Goal: Task Accomplishment & Management: Use online tool/utility

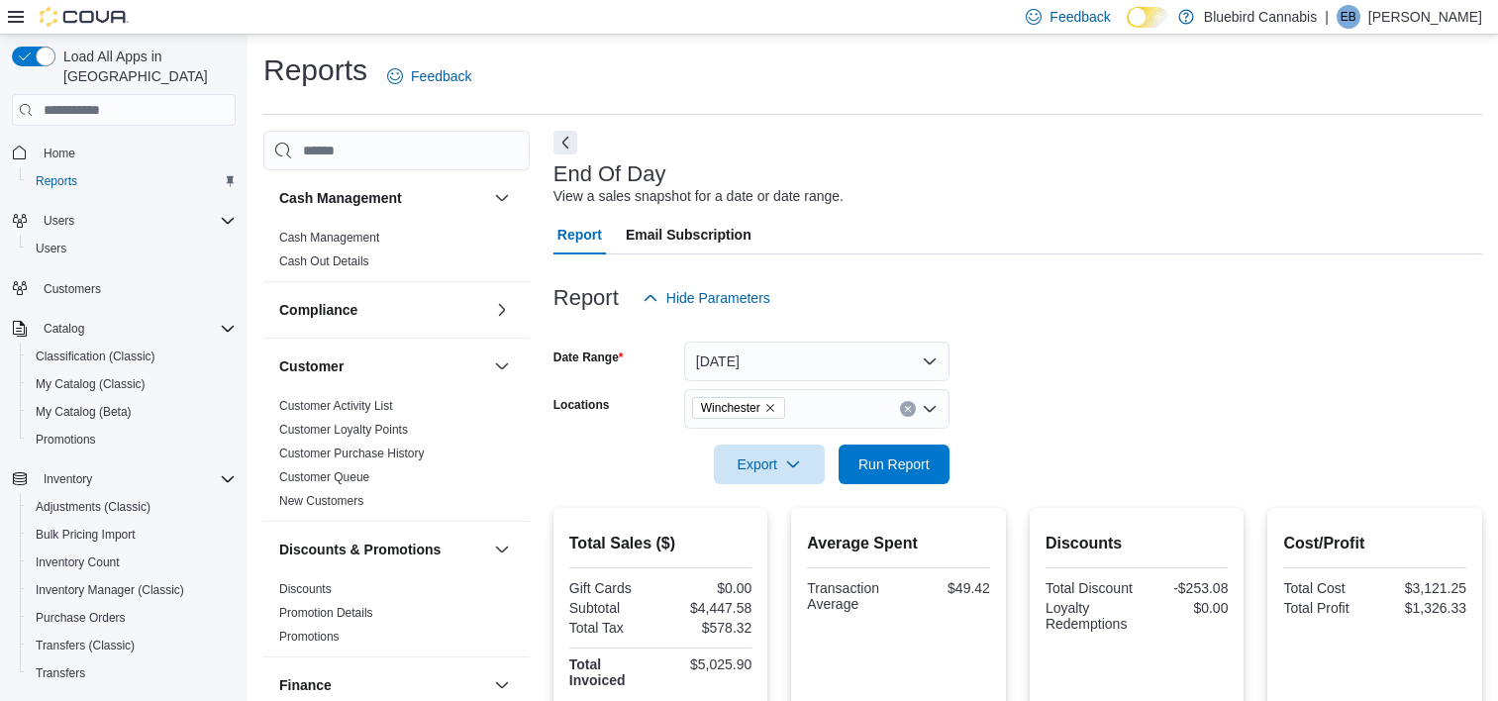
scroll to position [8, 0]
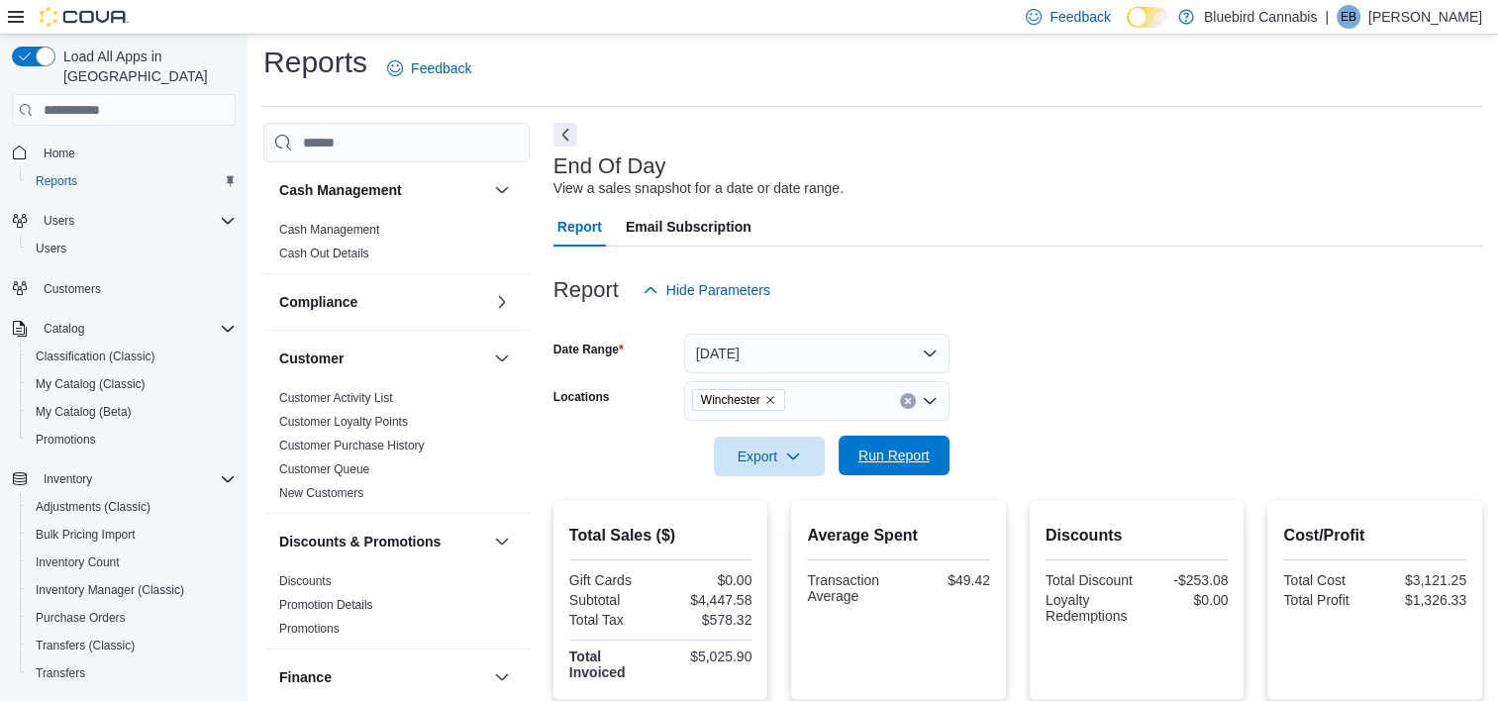
click at [927, 447] on span "Run Report" at bounding box center [893, 456] width 71 height 20
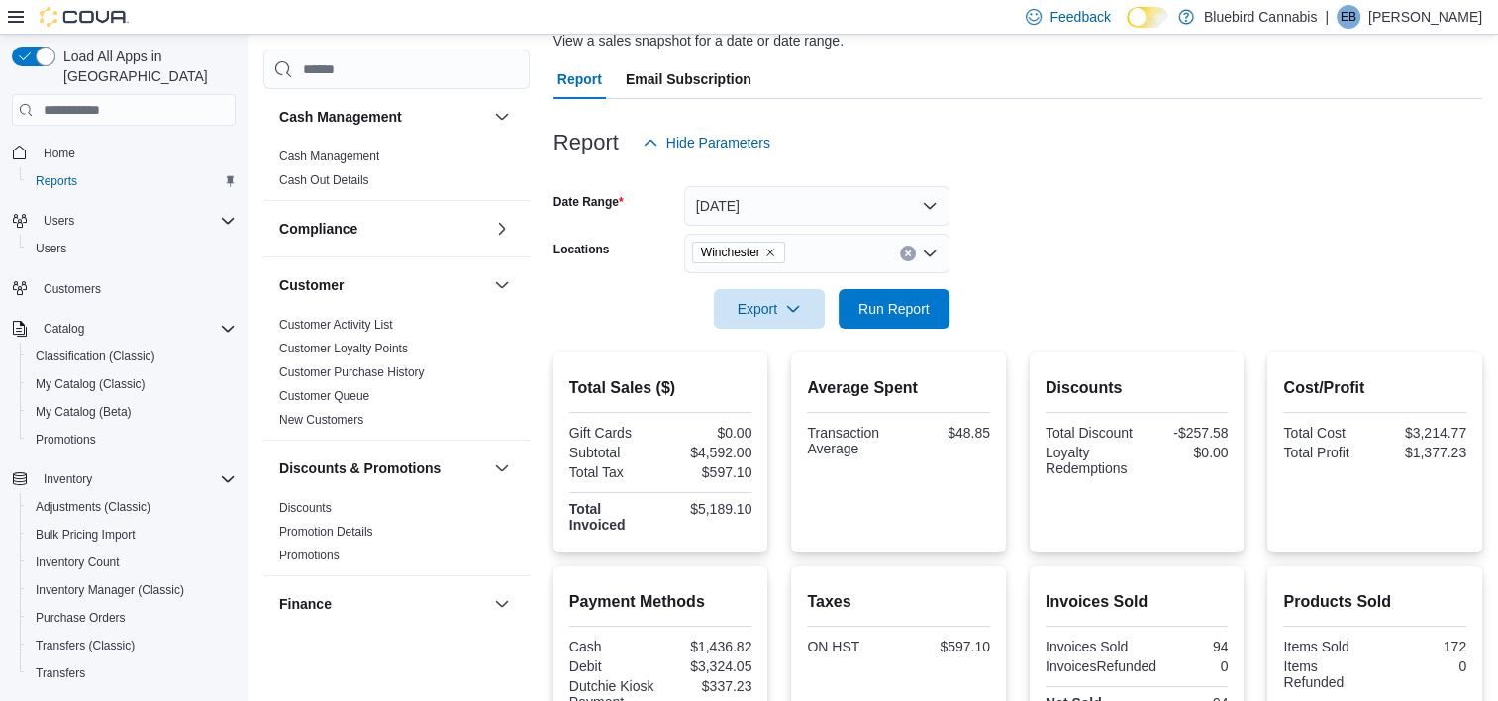
scroll to position [151, 0]
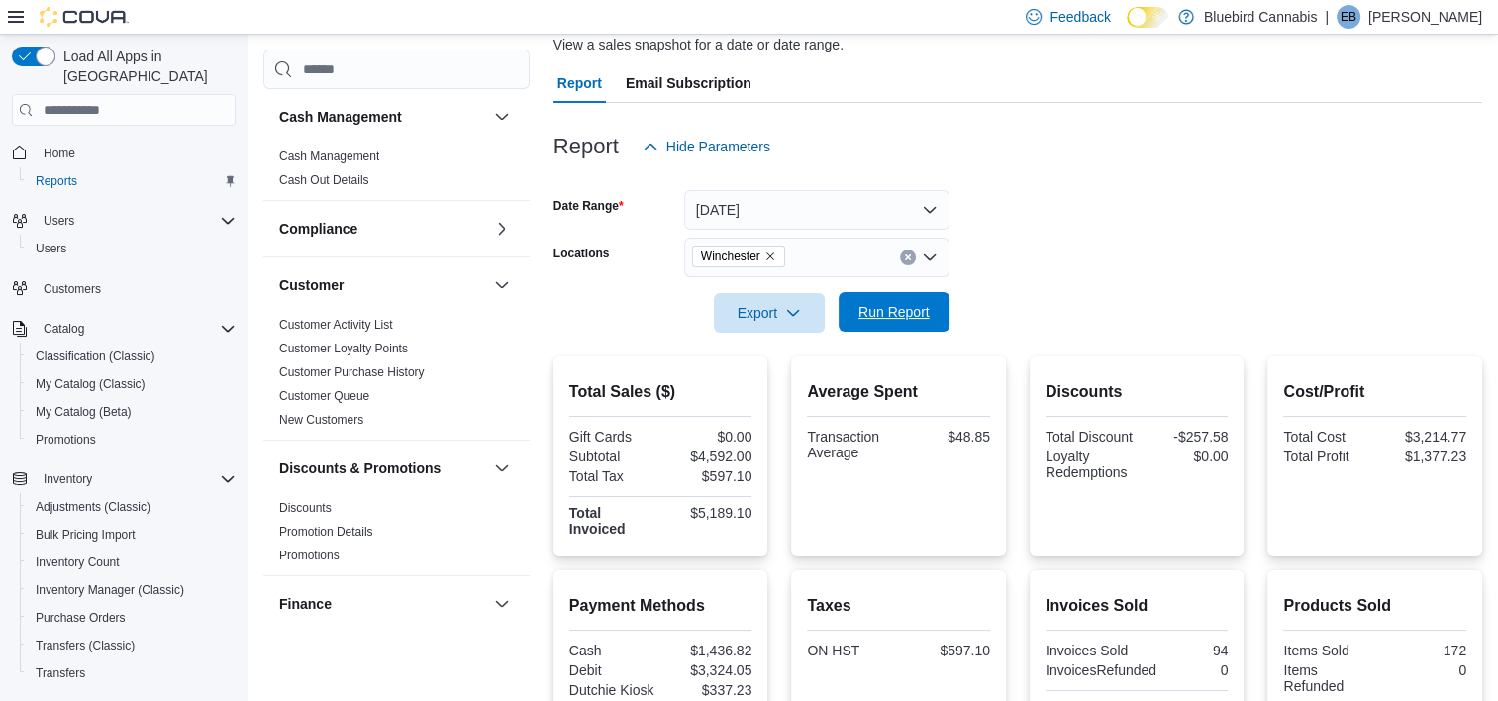
click at [887, 320] on span "Run Report" at bounding box center [893, 312] width 71 height 20
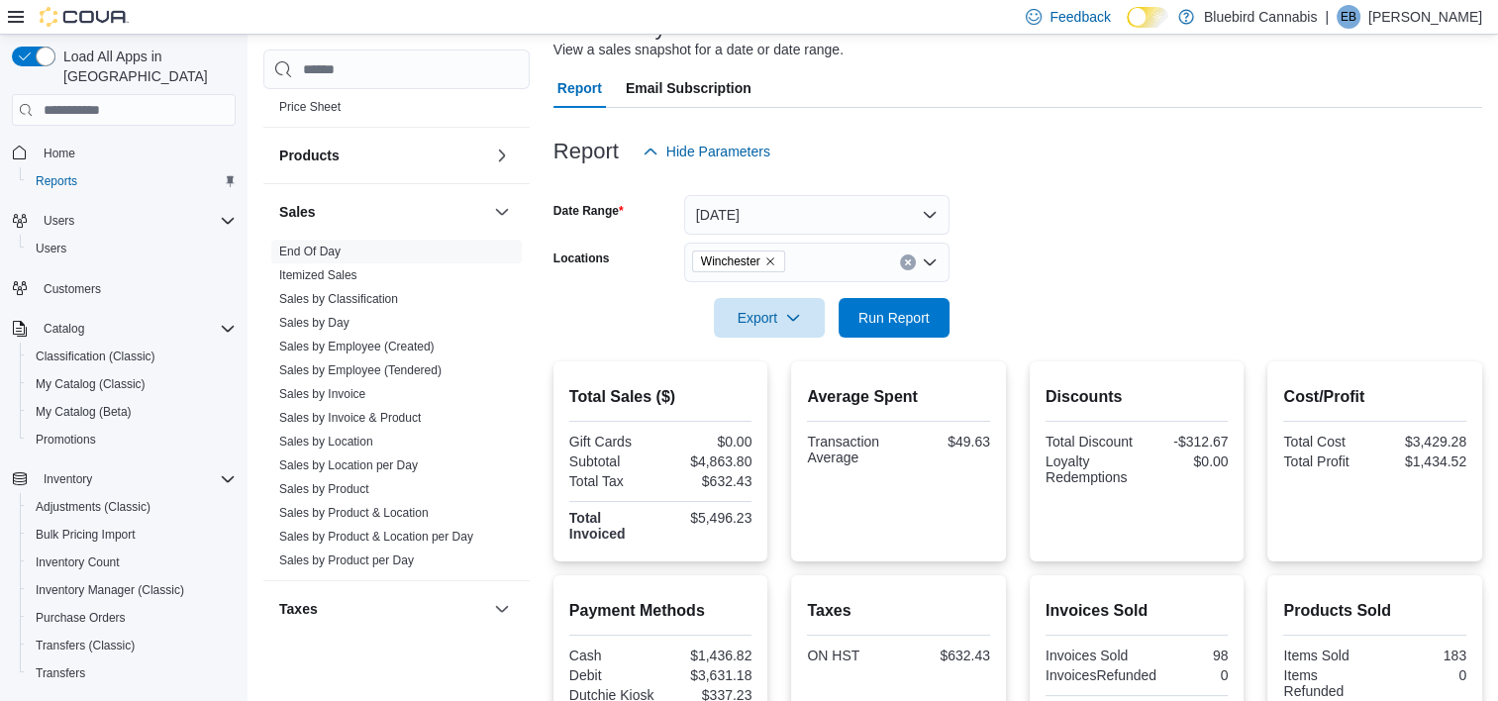
scroll to position [1216, 0]
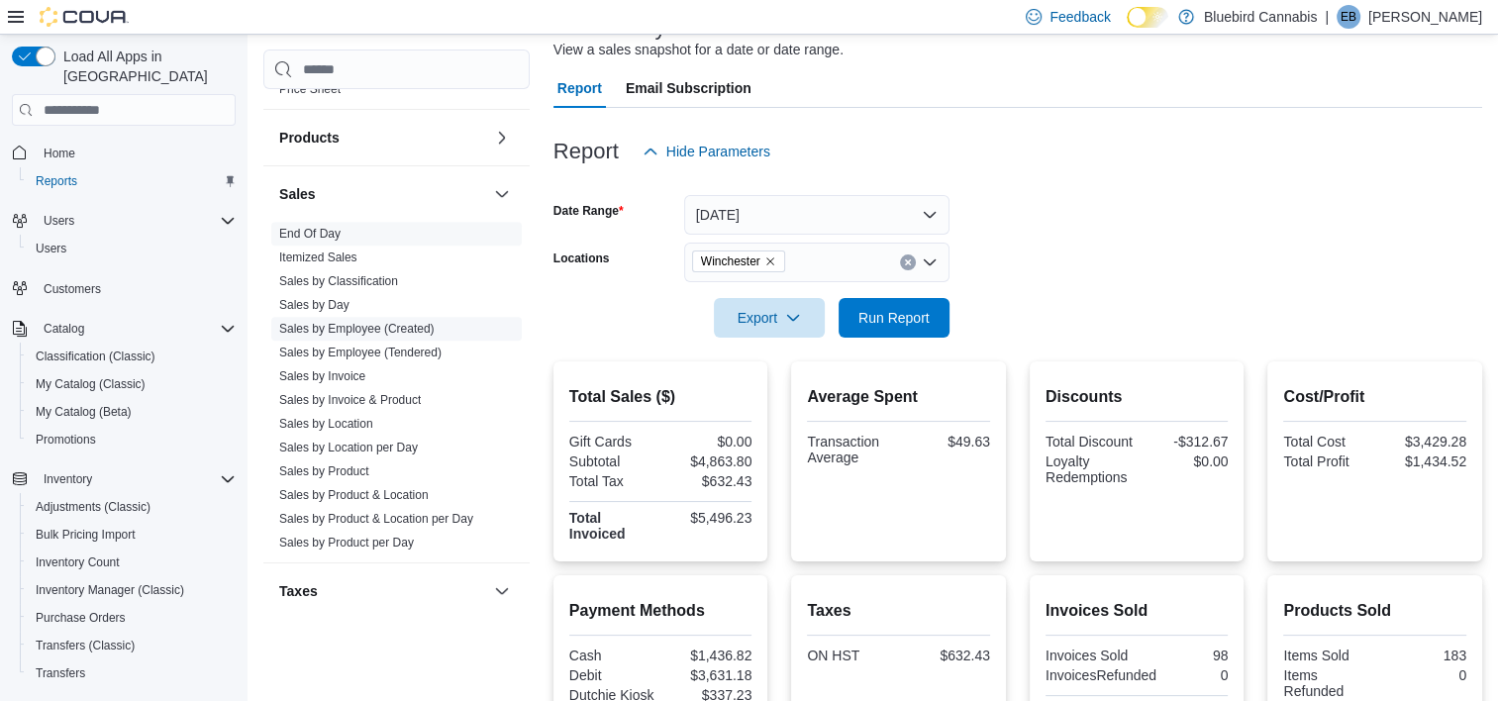
click at [370, 329] on link "Sales by Employee (Created)" at bounding box center [356, 329] width 155 height 14
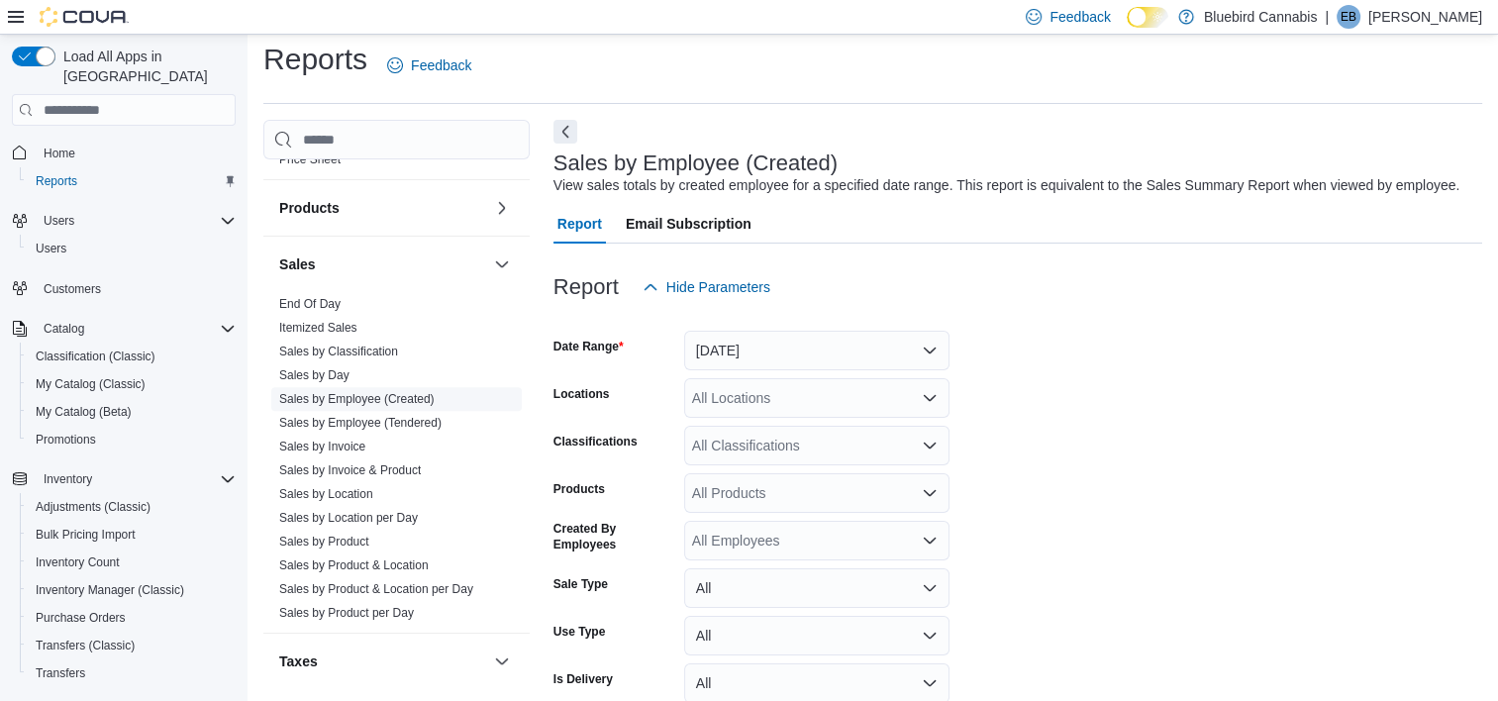
scroll to position [46, 0]
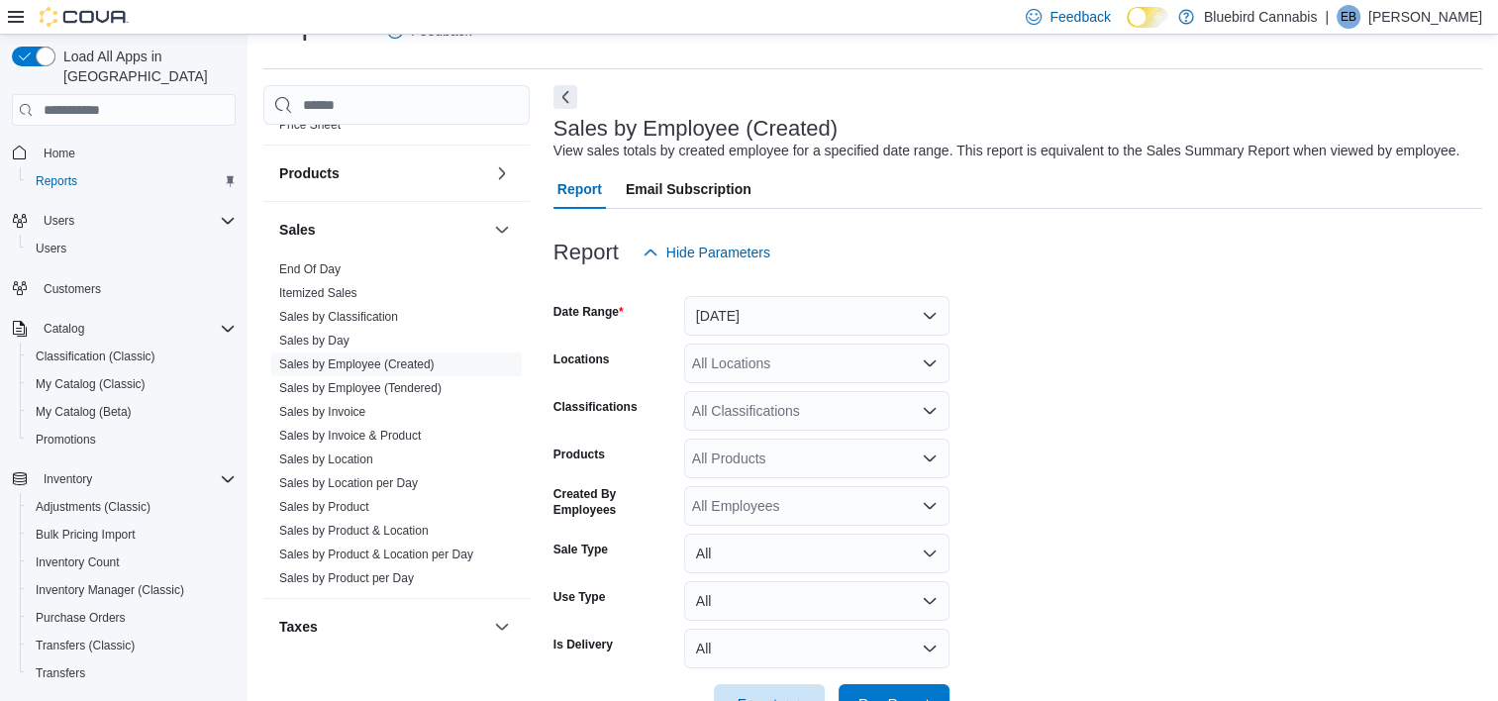
click at [720, 372] on div "All Locations" at bounding box center [816, 364] width 265 height 40
type input "***"
click at [739, 409] on button "Winchester" at bounding box center [816, 397] width 265 height 29
click at [1085, 453] on form "Date Range [DATE] Locations Winchester Classifications All Classifications Prod…" at bounding box center [1017, 497] width 929 height 451
click at [768, 305] on button "[DATE]" at bounding box center [816, 316] width 265 height 40
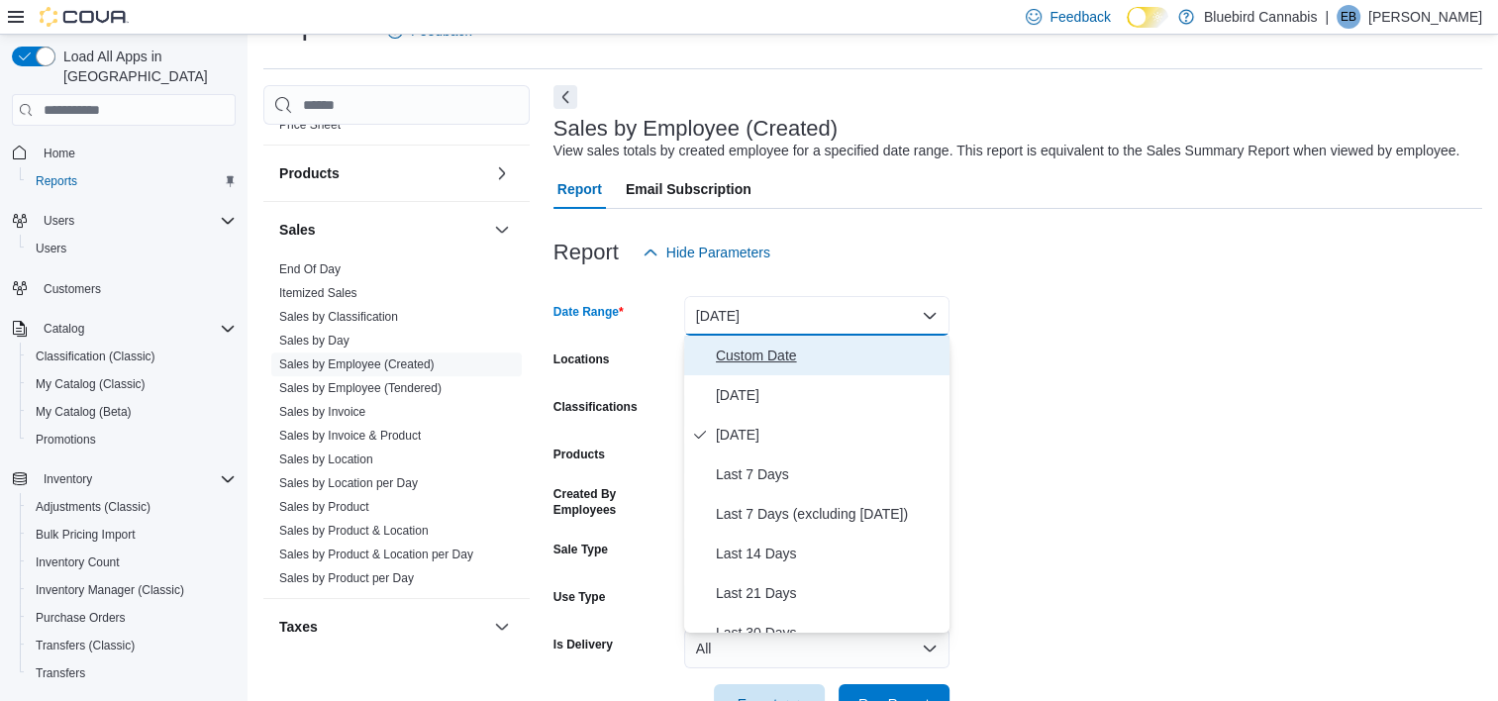
click at [759, 346] on span "Custom Date" at bounding box center [829, 356] width 226 height 24
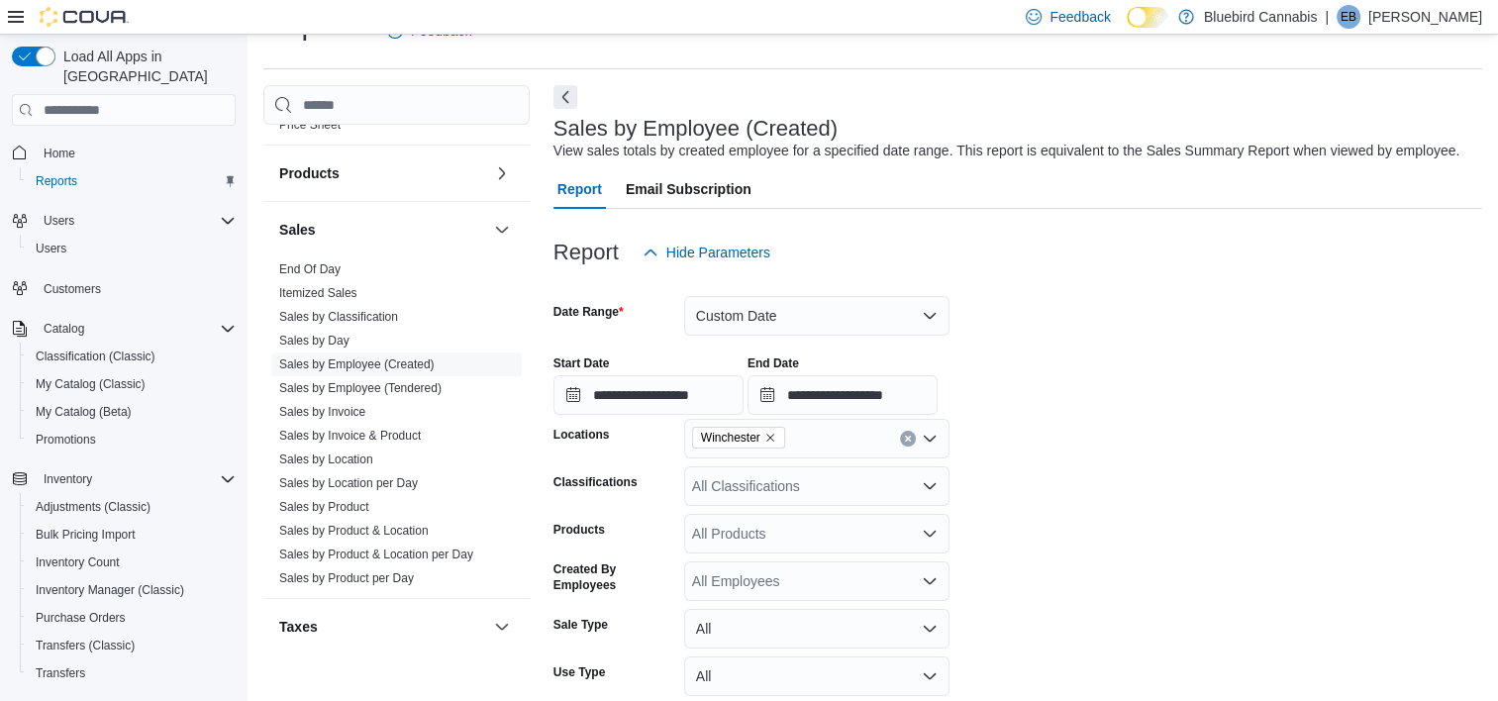
drag, startPoint x: 759, startPoint y: 346, endPoint x: 595, endPoint y: 392, distance: 170.8
click at [595, 392] on div "**********" at bounding box center [1017, 377] width 929 height 75
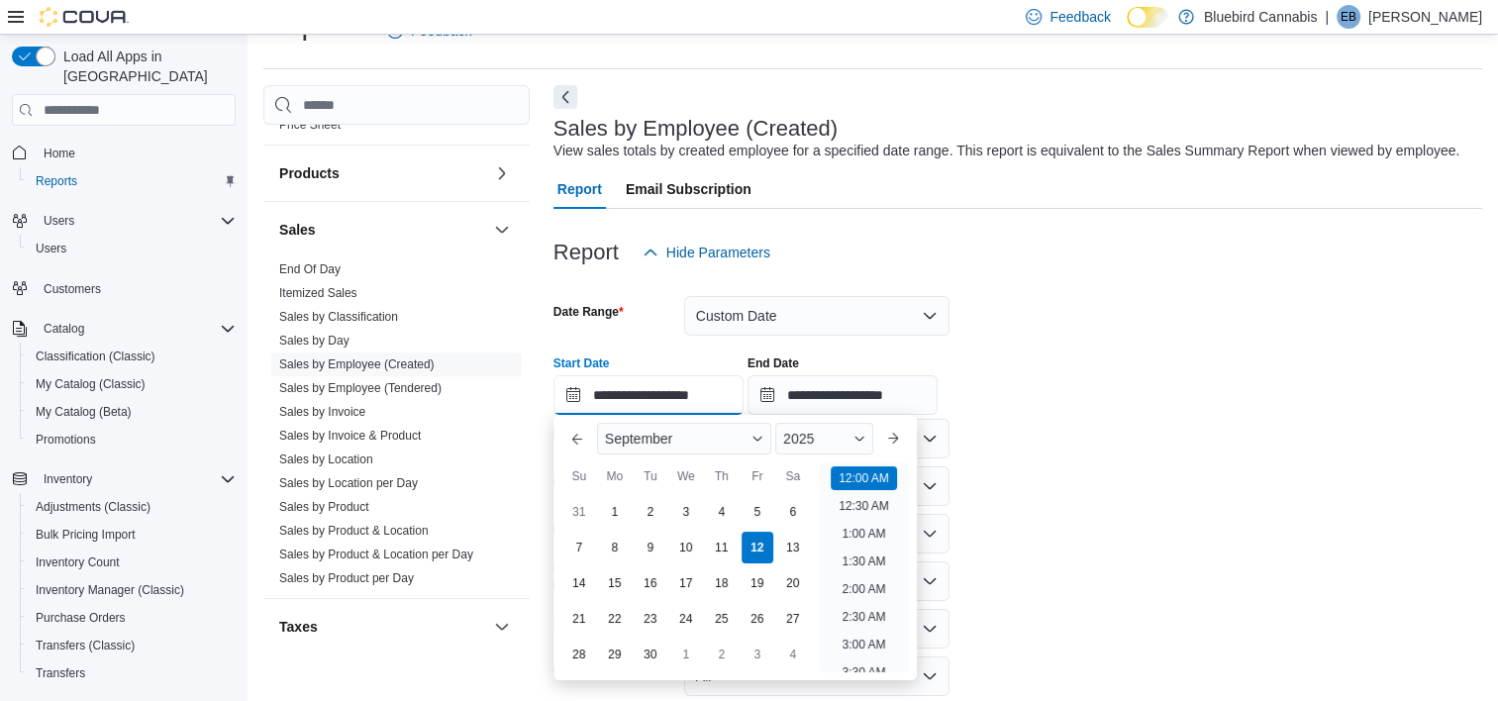
click at [613, 396] on input "**********" at bounding box center [648, 395] width 190 height 40
click at [605, 516] on div "1" at bounding box center [614, 512] width 35 height 35
type input "**********"
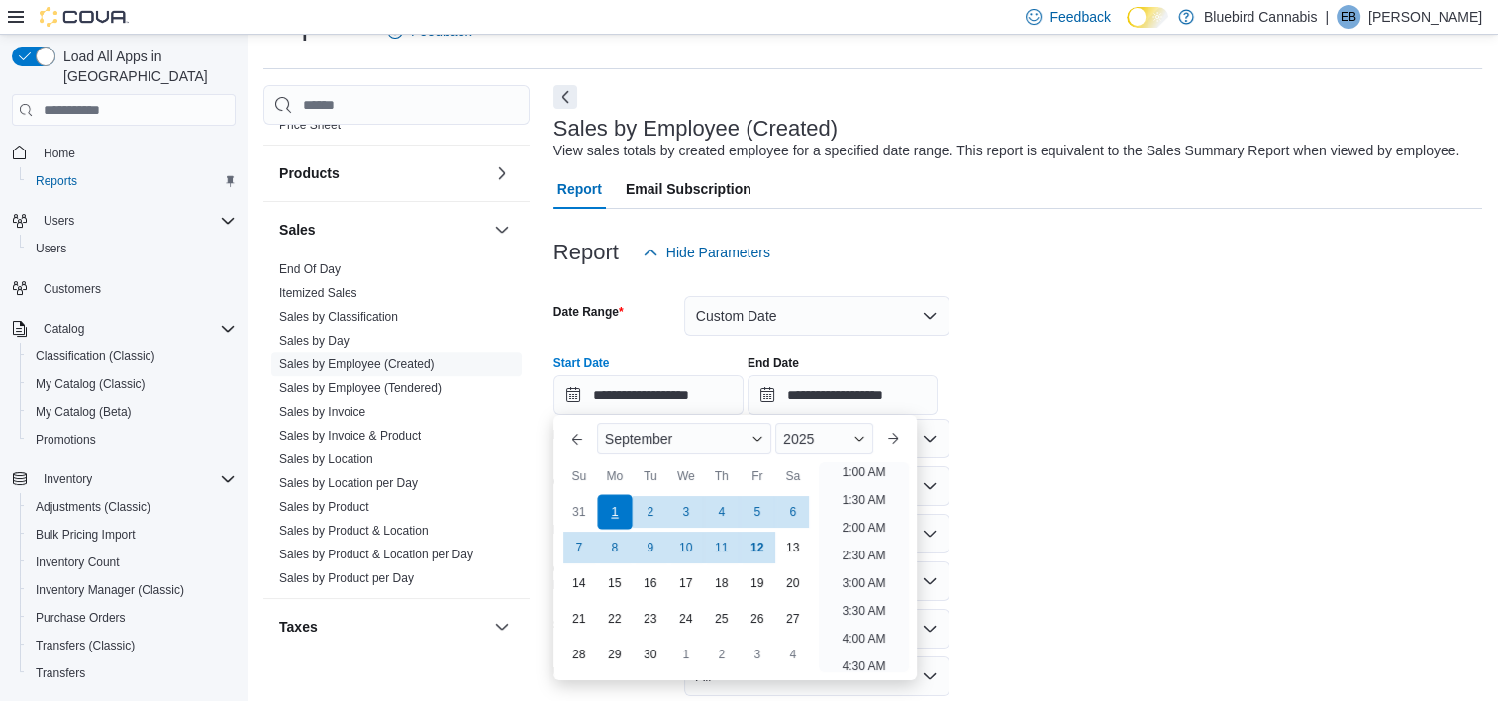
scroll to position [4, 0]
click at [1080, 527] on form "**********" at bounding box center [1017, 535] width 929 height 527
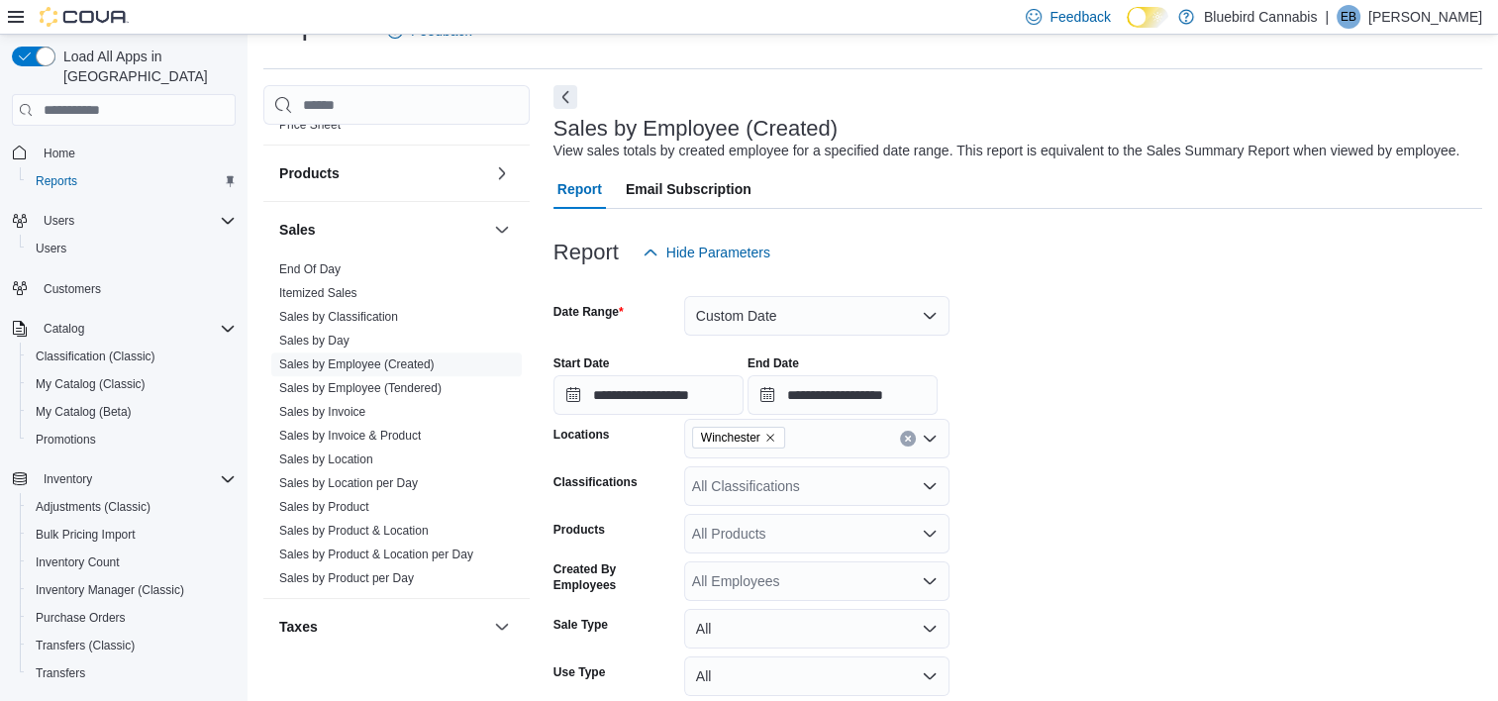
scroll to position [183, 0]
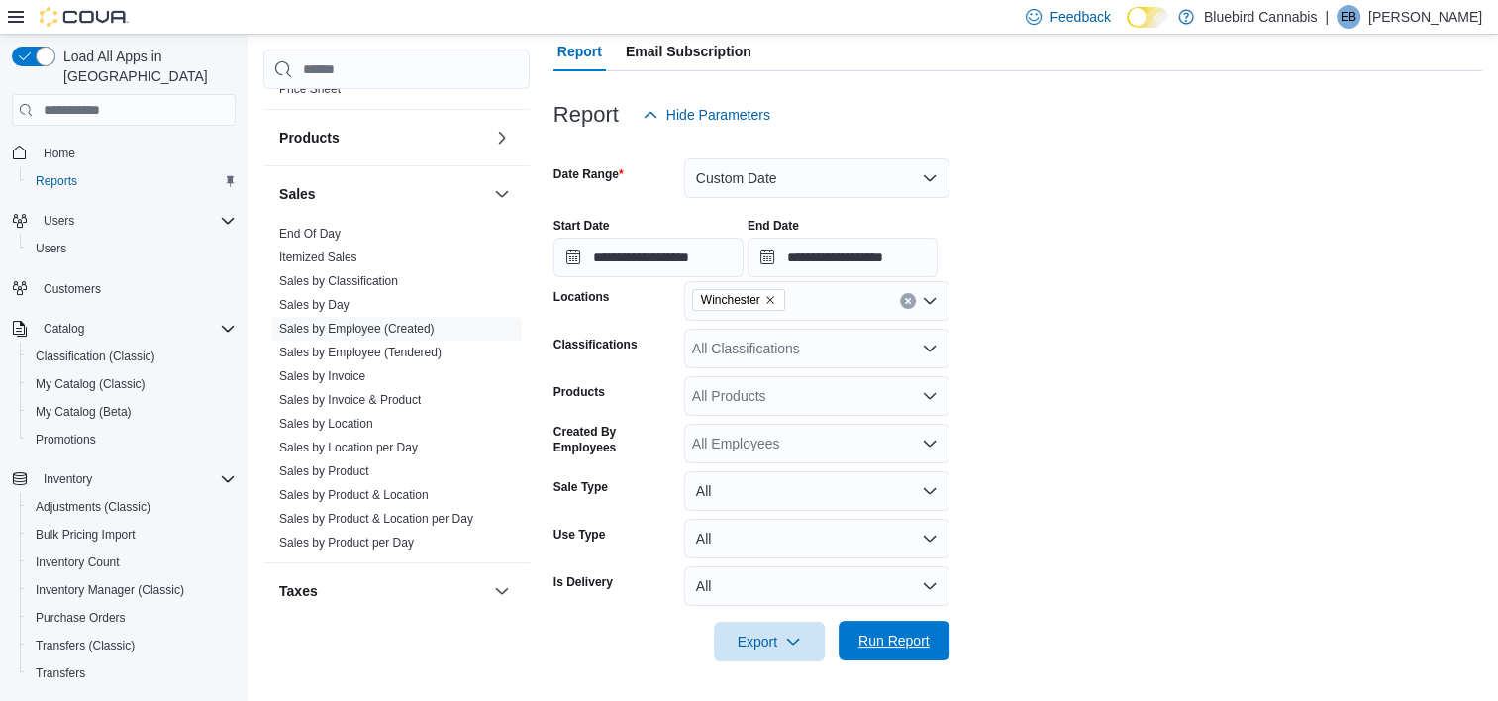
click at [899, 647] on span "Run Report" at bounding box center [893, 641] width 71 height 20
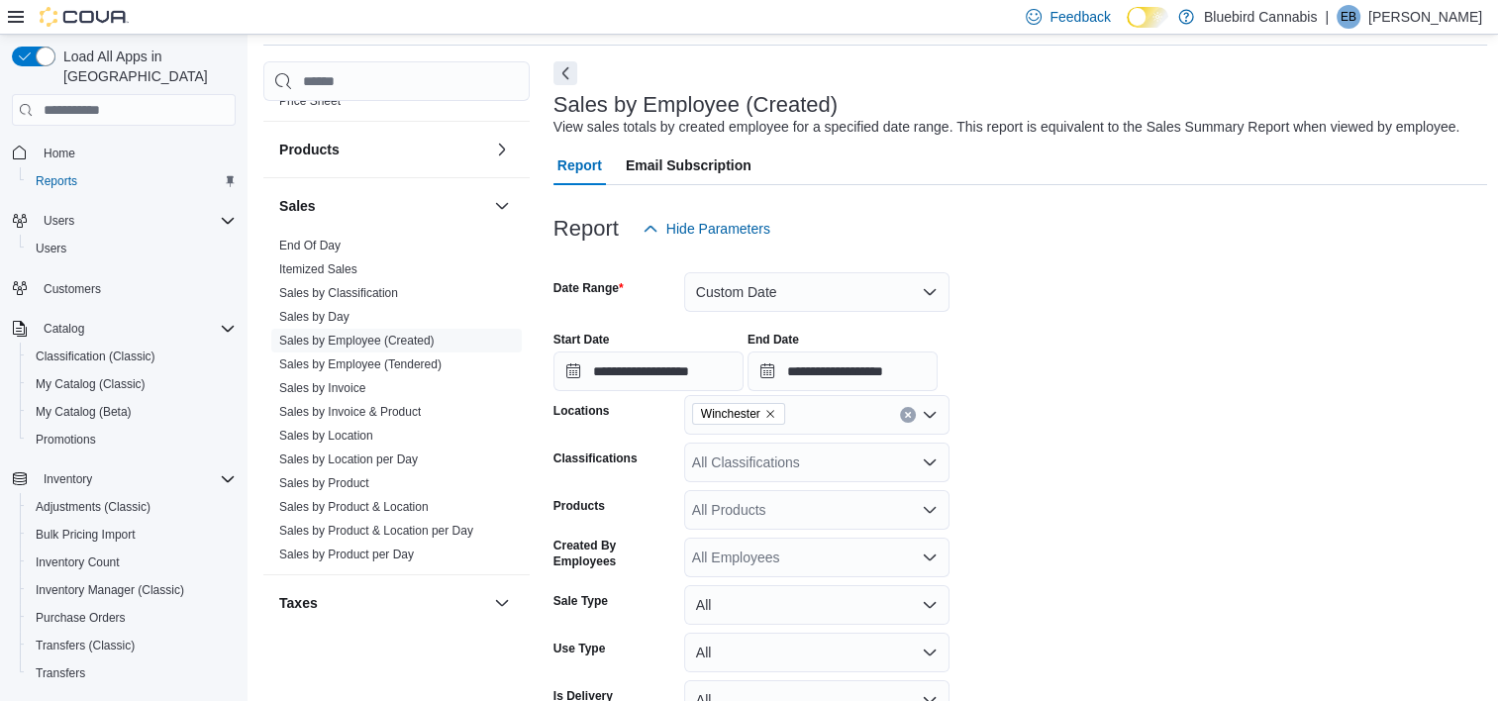
scroll to position [70, 0]
click at [396, 368] on span "Sales by Employee (Tendered)" at bounding box center [360, 363] width 162 height 16
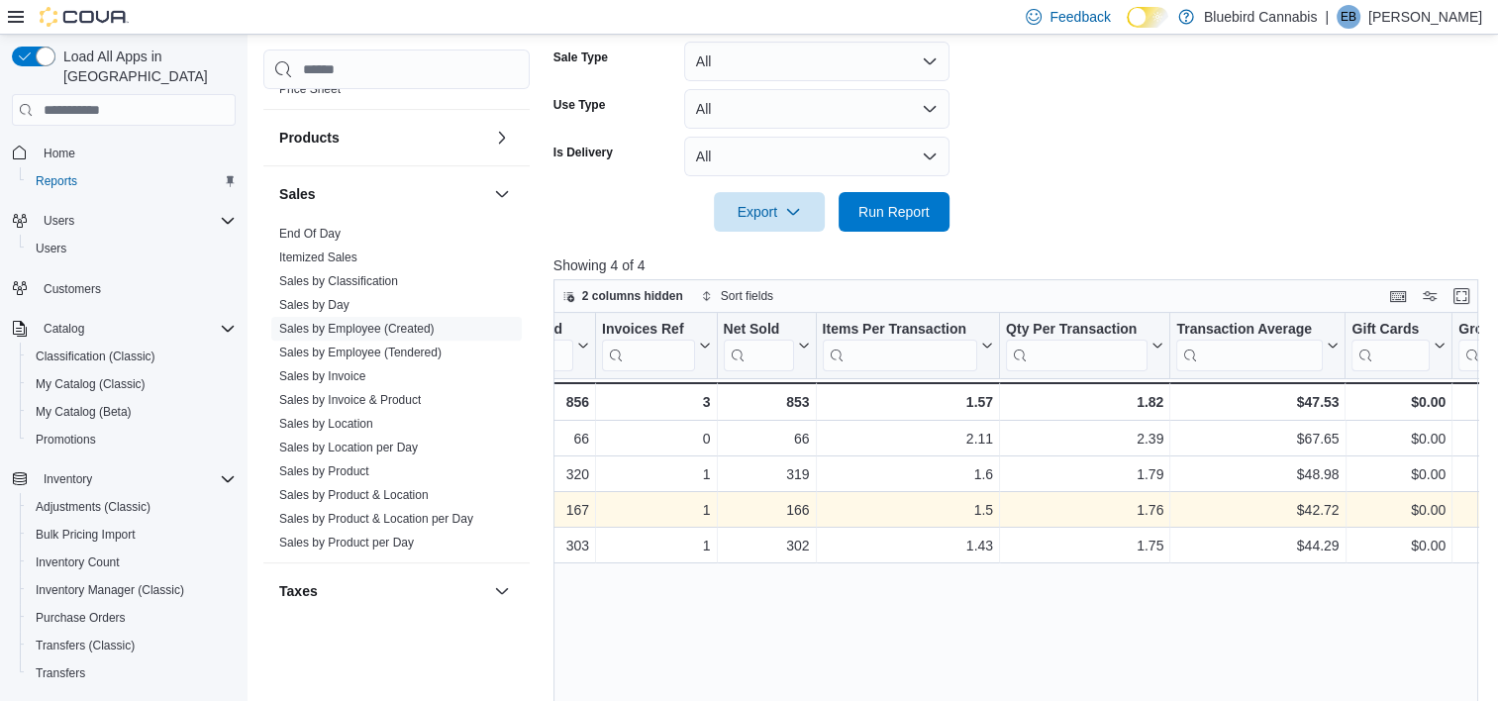
scroll to position [0, 245]
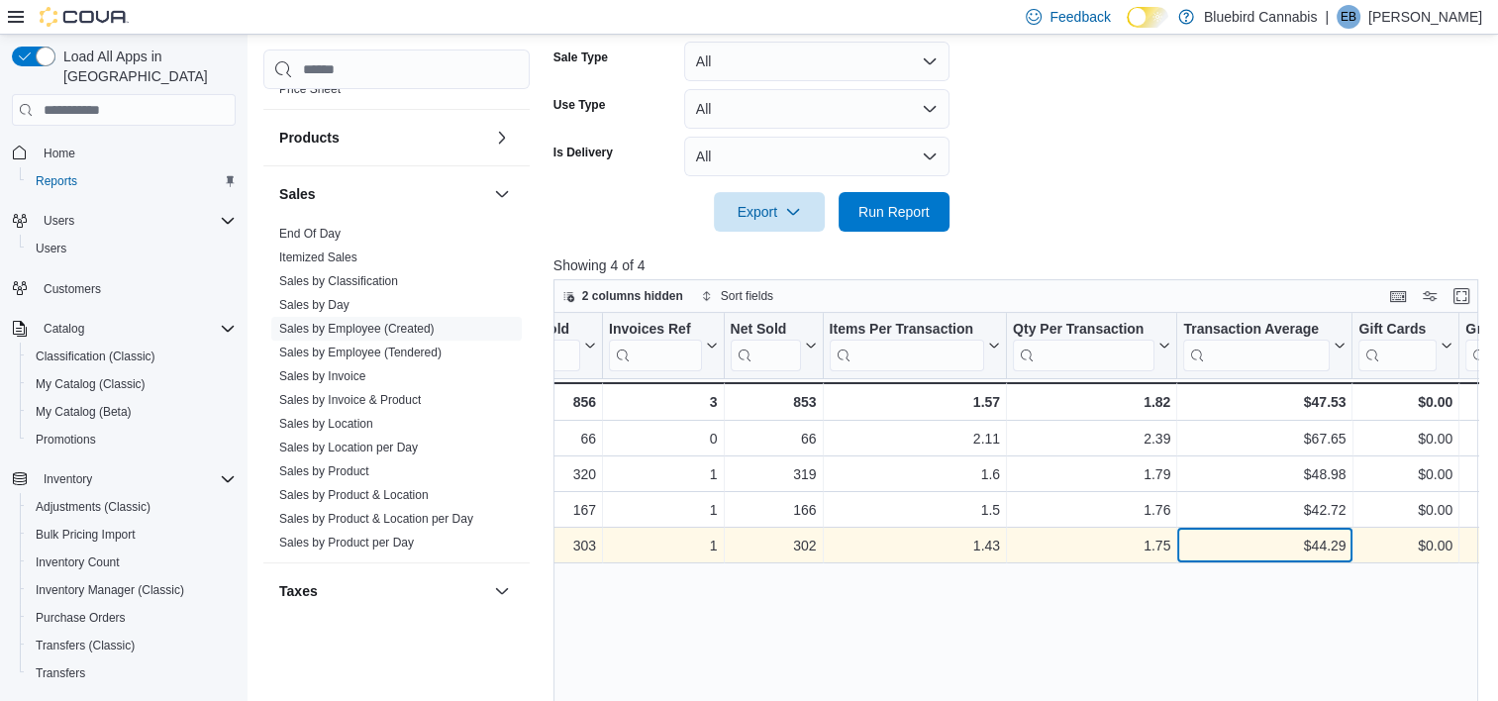
drag, startPoint x: 1230, startPoint y: 514, endPoint x: 1295, endPoint y: 559, distance: 79.7
click at [1295, 559] on div "$44.29 - Transaction Average, column 7, row 4" at bounding box center [1264, 547] width 175 height 36
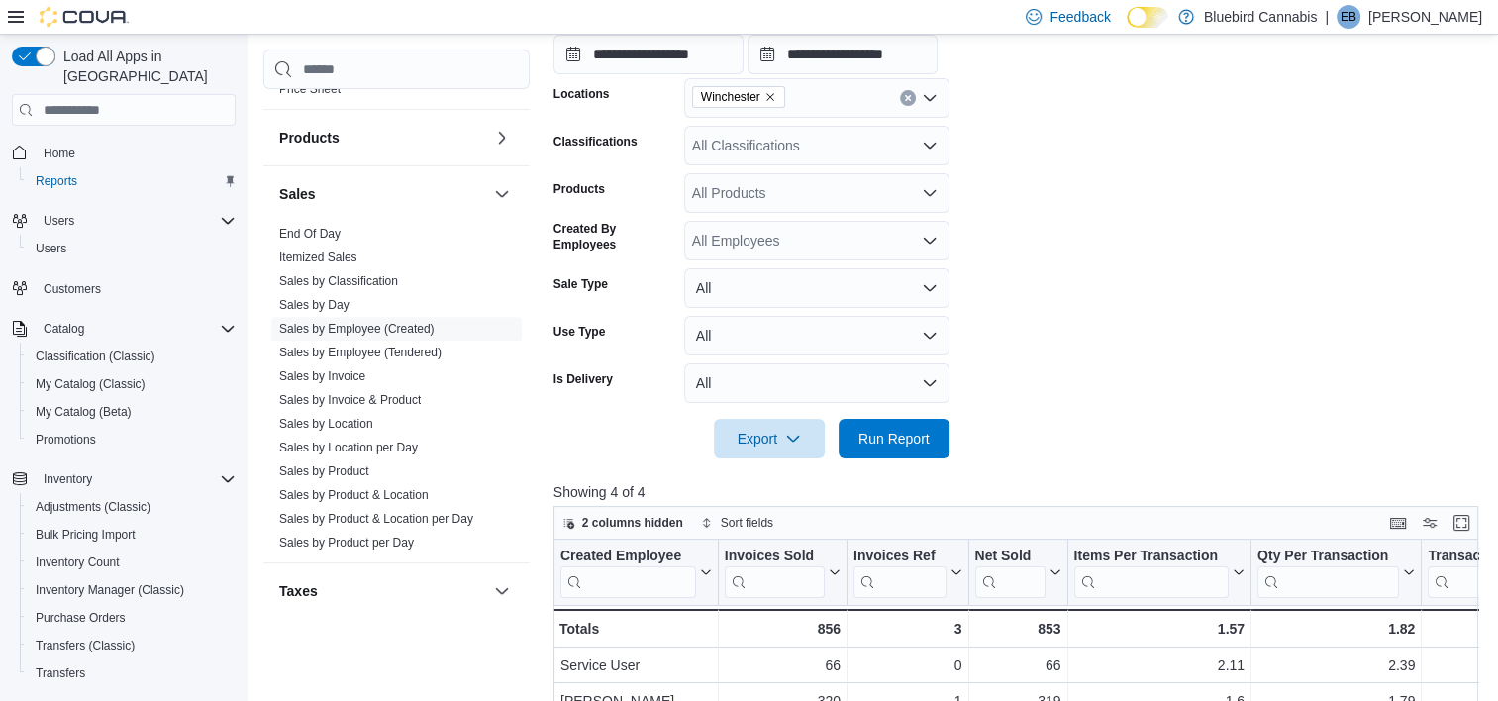
scroll to position [133, 0]
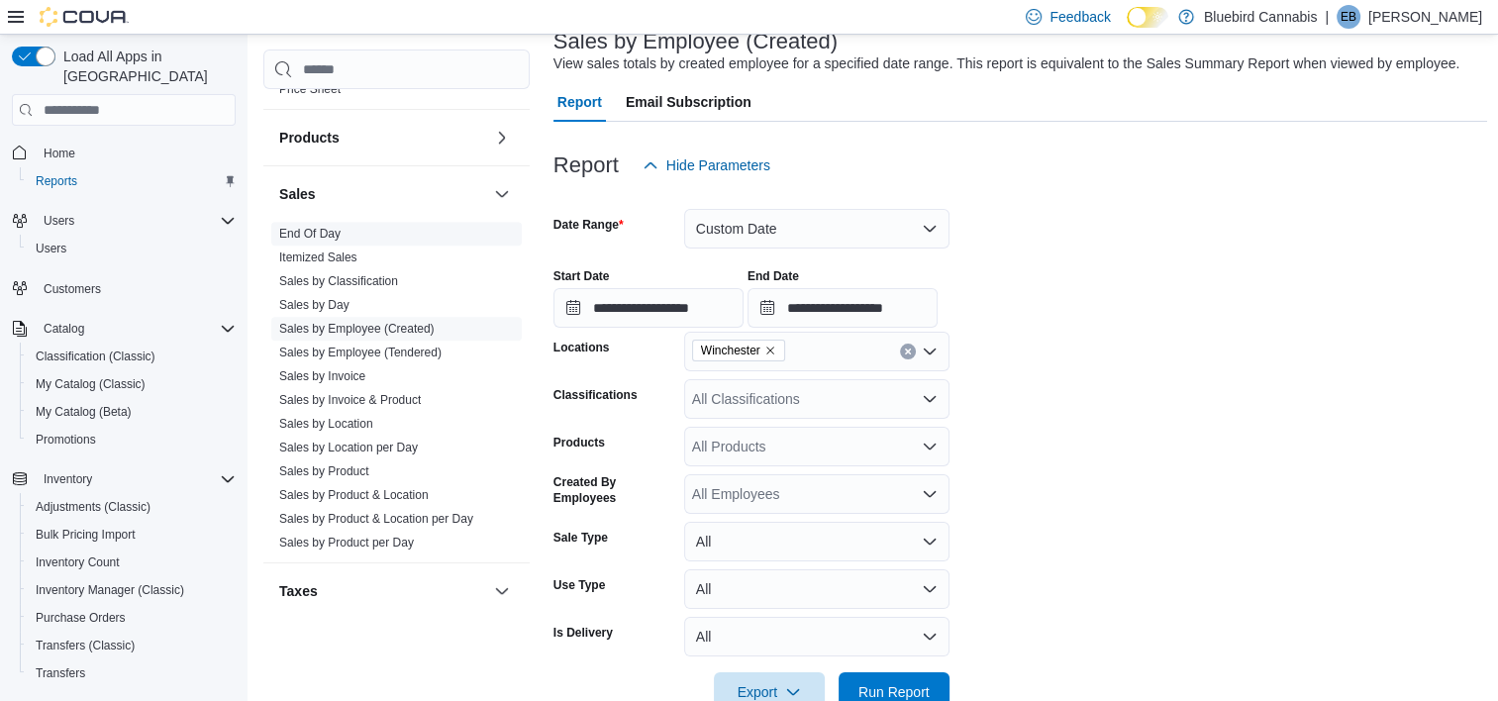
click at [312, 231] on link "End Of Day" at bounding box center [309, 234] width 61 height 14
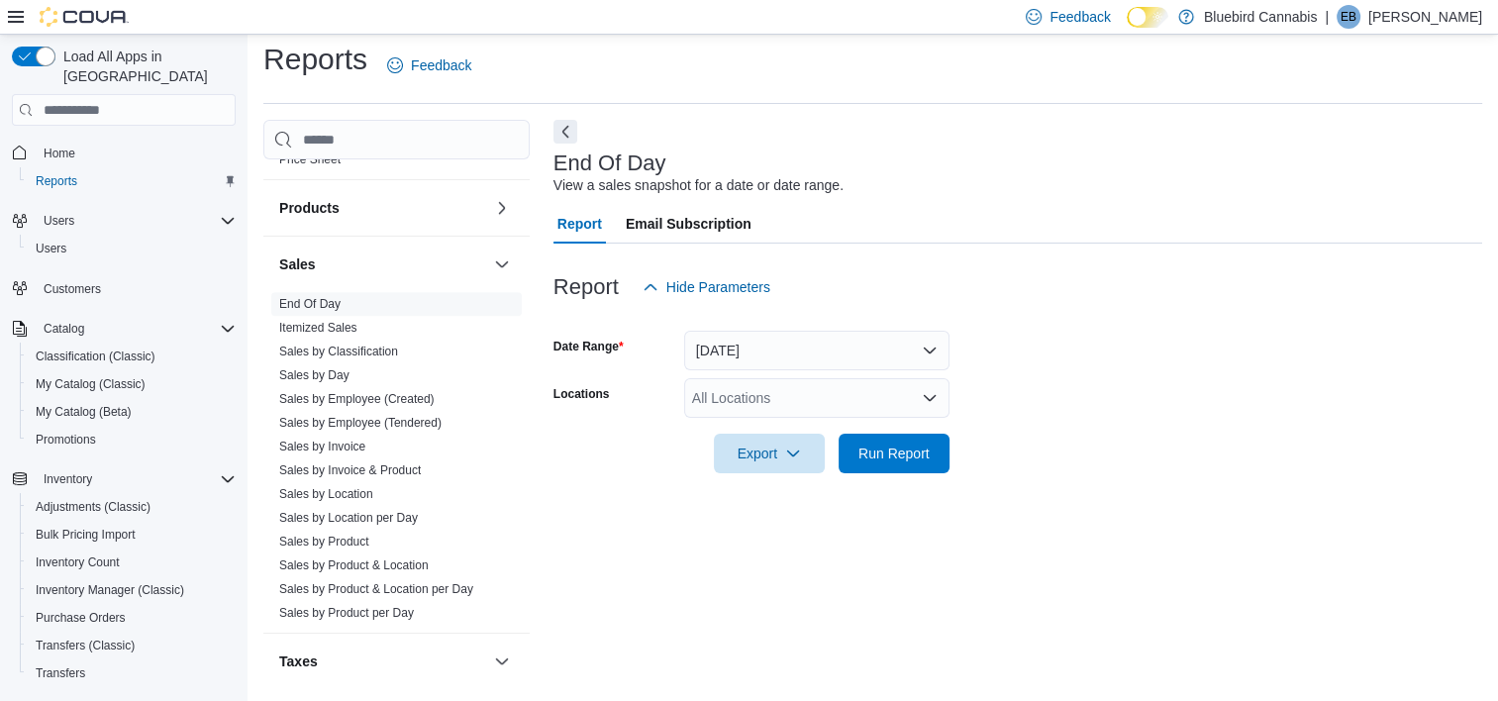
click at [803, 390] on div "All Locations" at bounding box center [816, 398] width 265 height 40
type input "***"
click at [780, 441] on span "Winchester" at bounding box center [761, 432] width 69 height 20
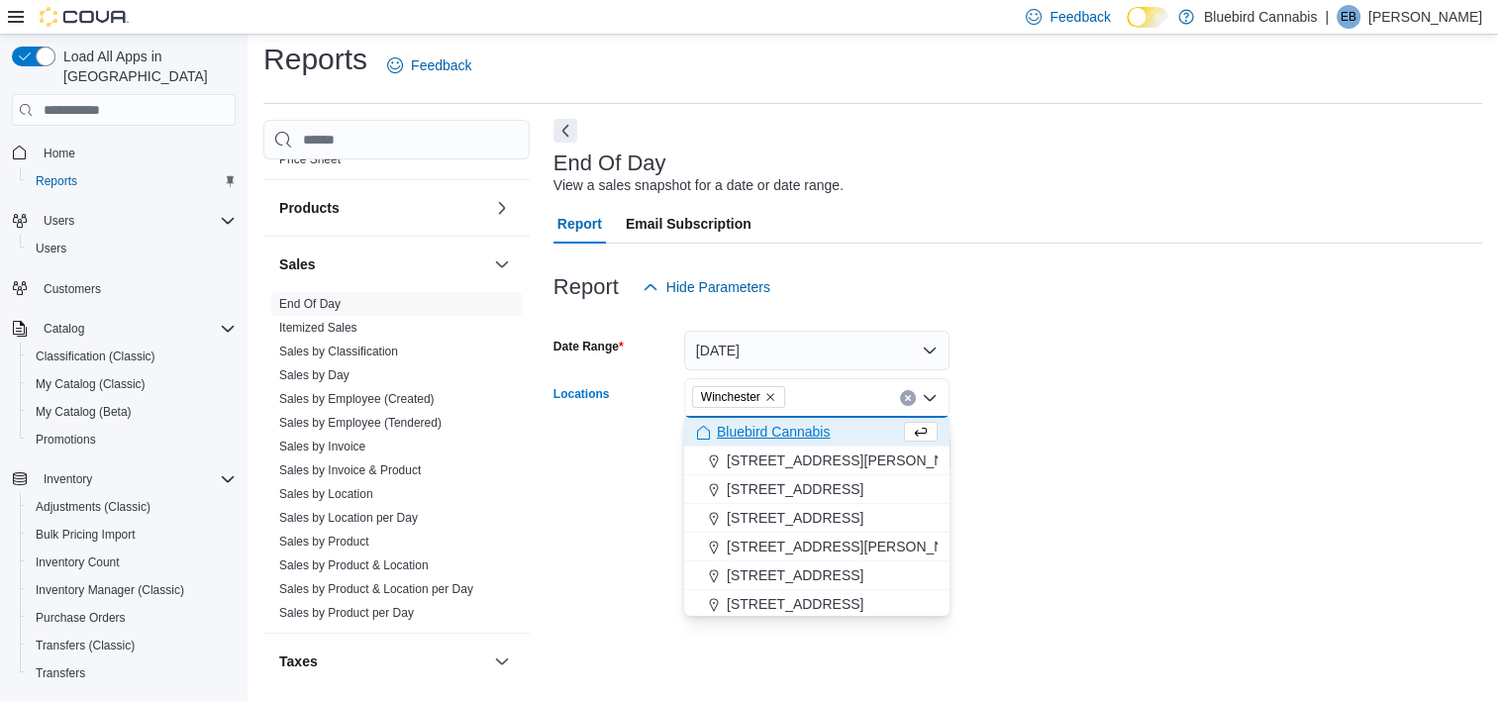
click at [566, 131] on button "Next" at bounding box center [565, 131] width 24 height 24
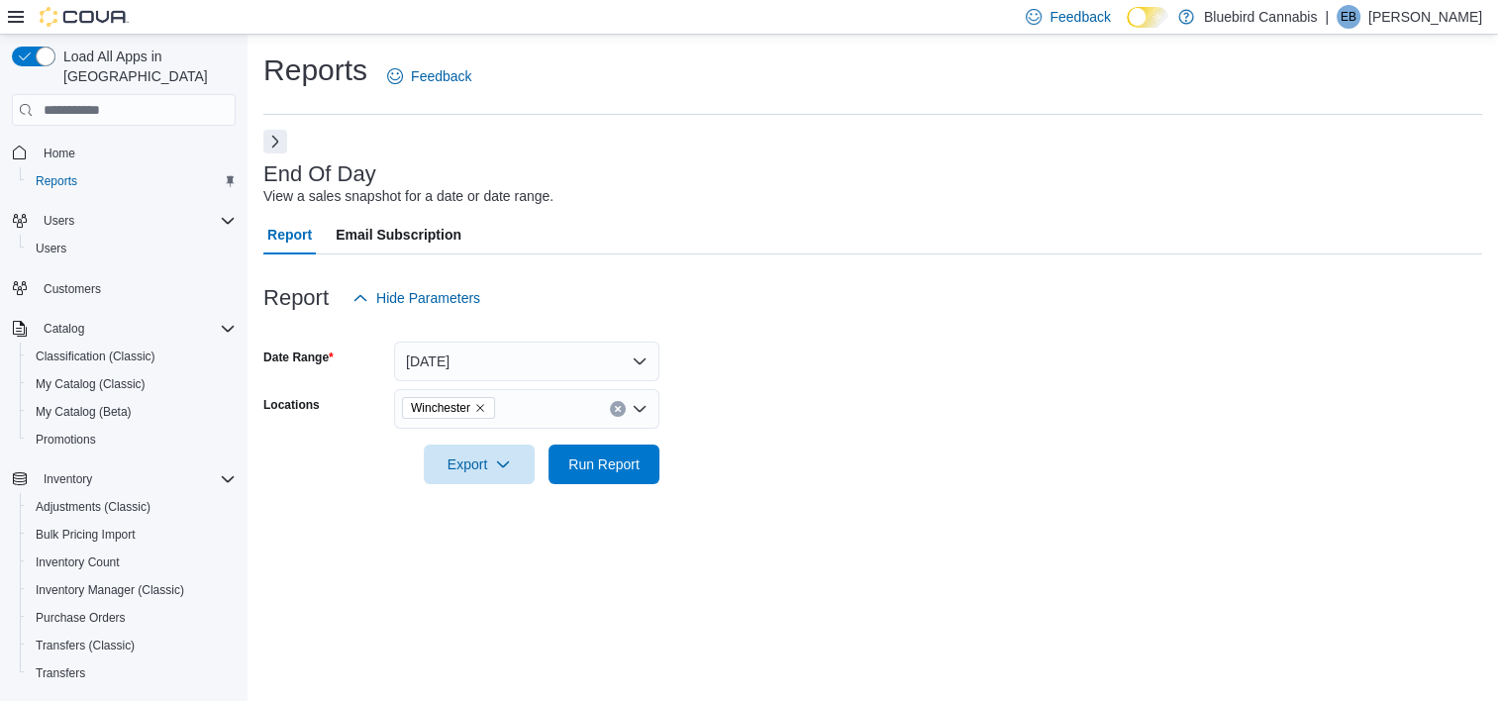
scroll to position [0, 0]
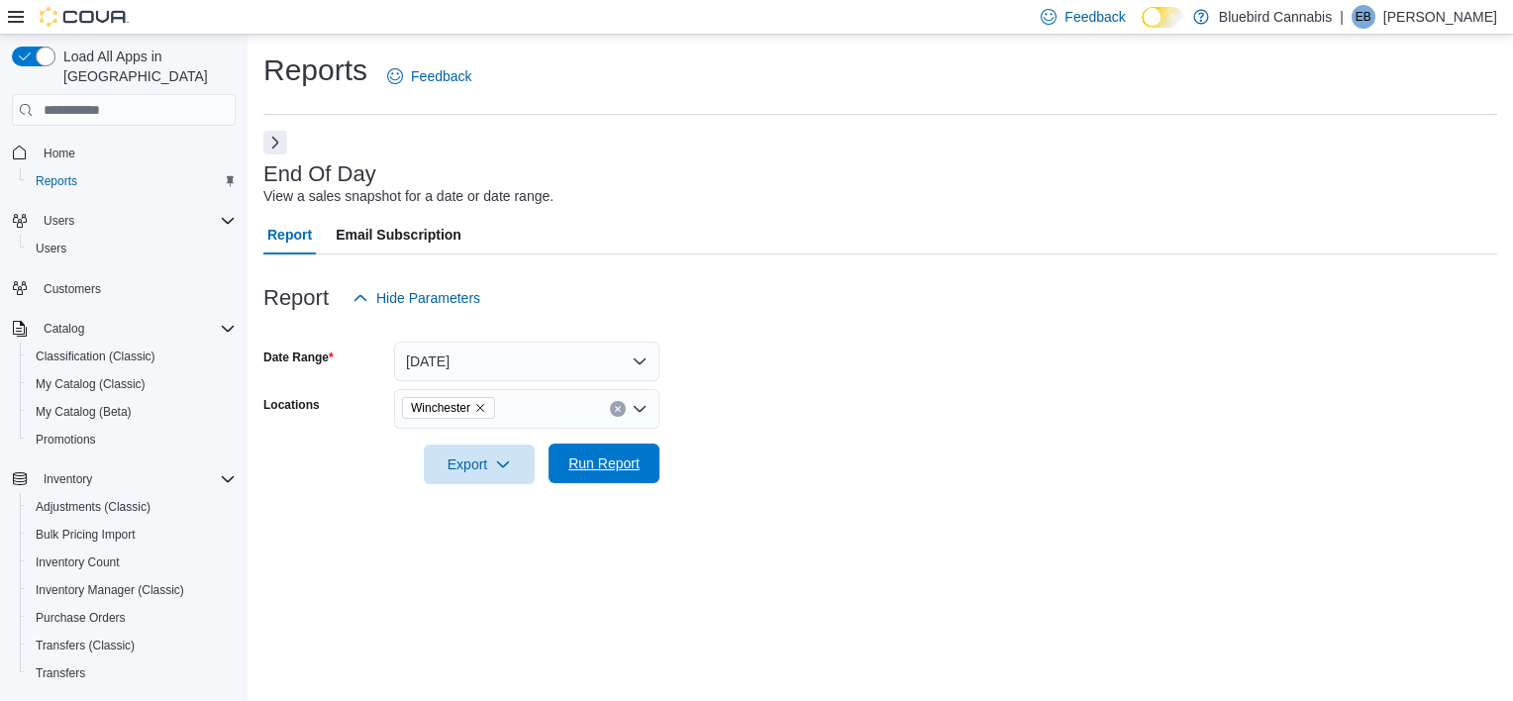
click at [602, 476] on span "Run Report" at bounding box center [603, 464] width 87 height 40
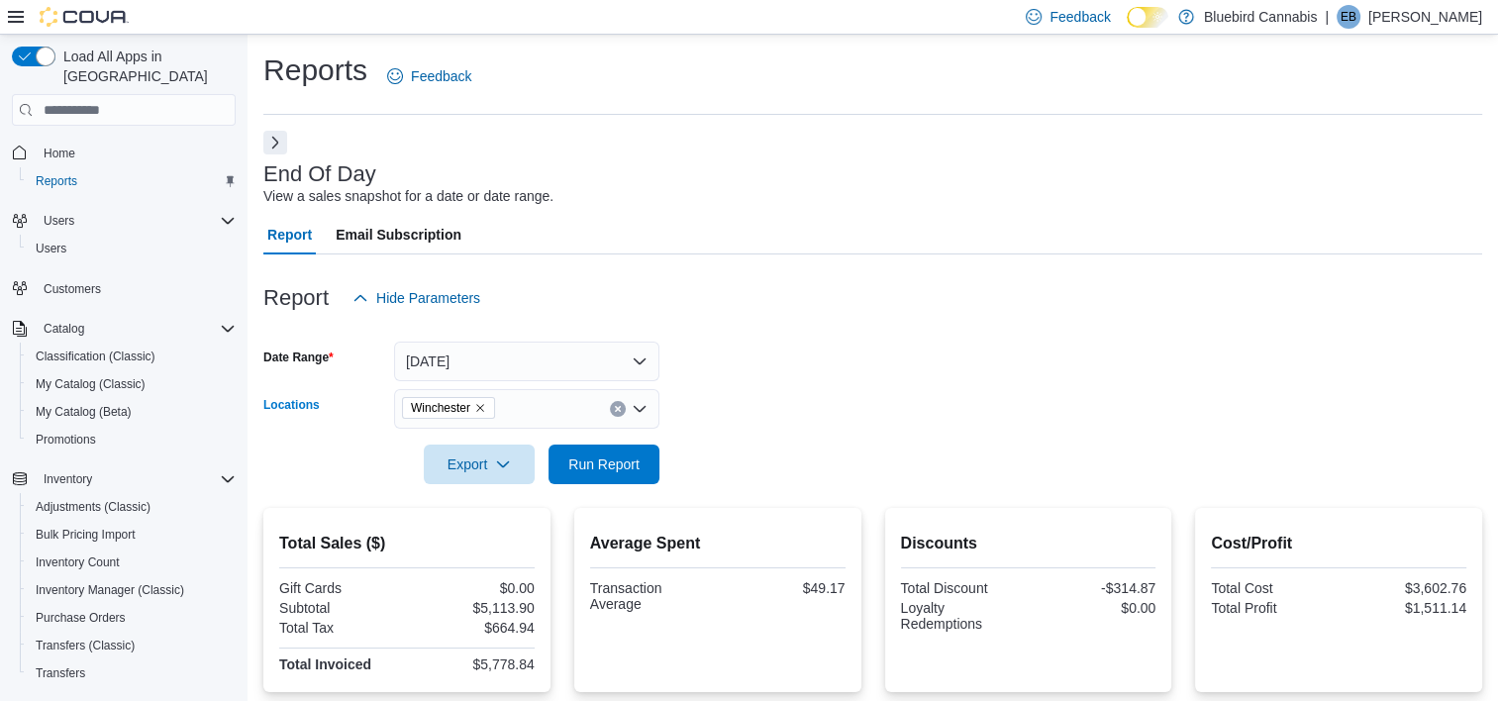
click at [483, 406] on icon "Remove Winchester from selection in this group" at bounding box center [480, 408] width 12 height 12
type input "***"
click at [482, 443] on span "[STREET_ADDRESS]" at bounding box center [505, 443] width 137 height 20
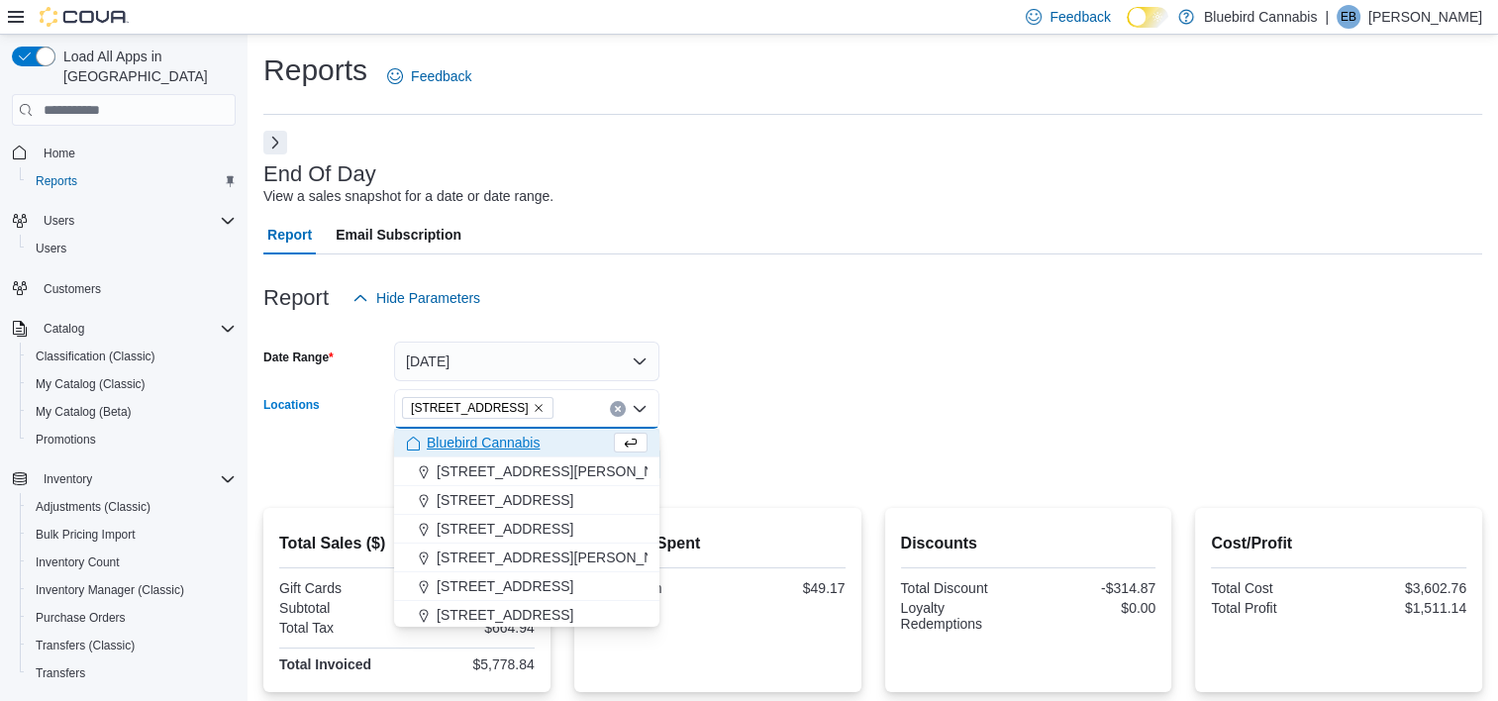
click at [747, 436] on div at bounding box center [872, 437] width 1219 height 16
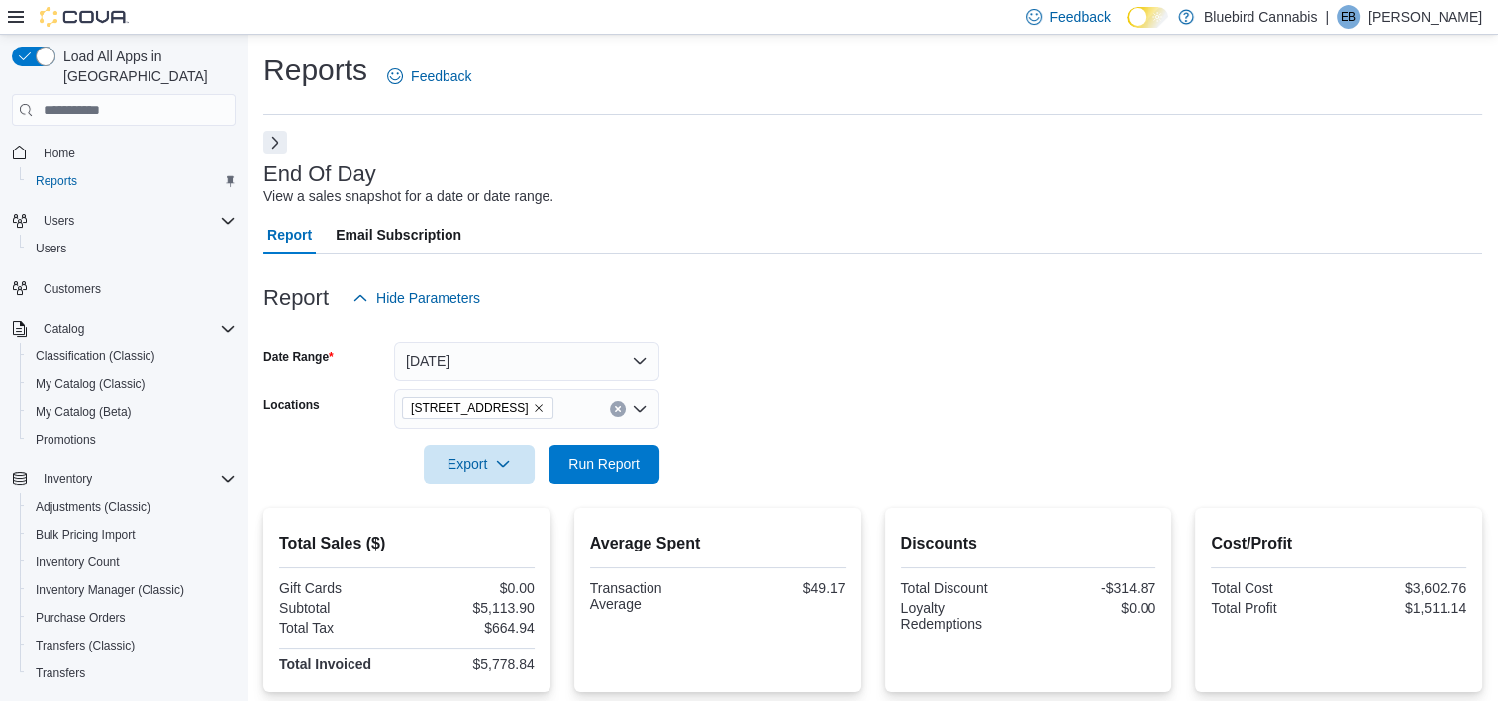
click at [661, 455] on form "Date Range [DATE] Locations [STREET_ADDRESS] Export Run Report" at bounding box center [872, 401] width 1219 height 166
click at [639, 460] on span "Run Report" at bounding box center [603, 463] width 71 height 20
click at [471, 380] on button "[DATE]" at bounding box center [526, 362] width 265 height 40
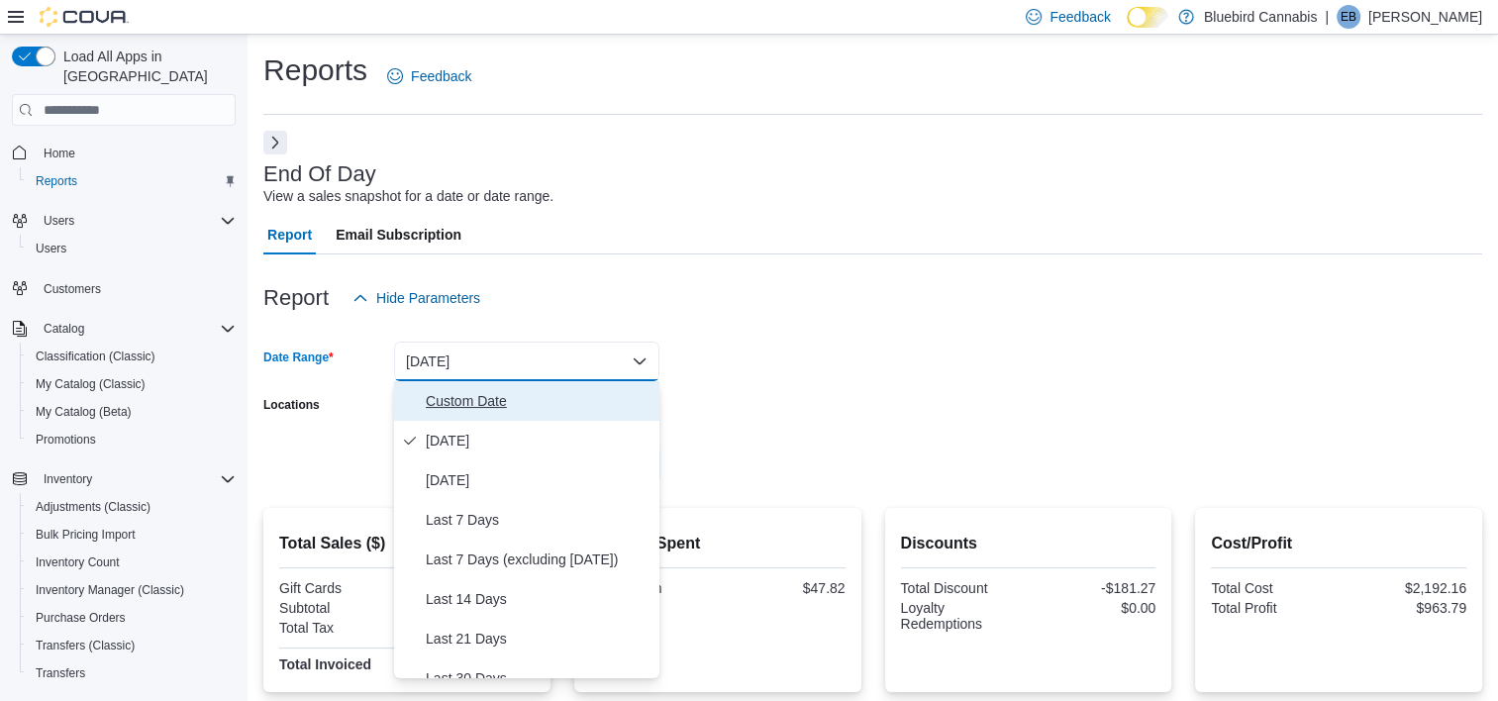
click at [440, 402] on span "Custom Date" at bounding box center [539, 401] width 226 height 24
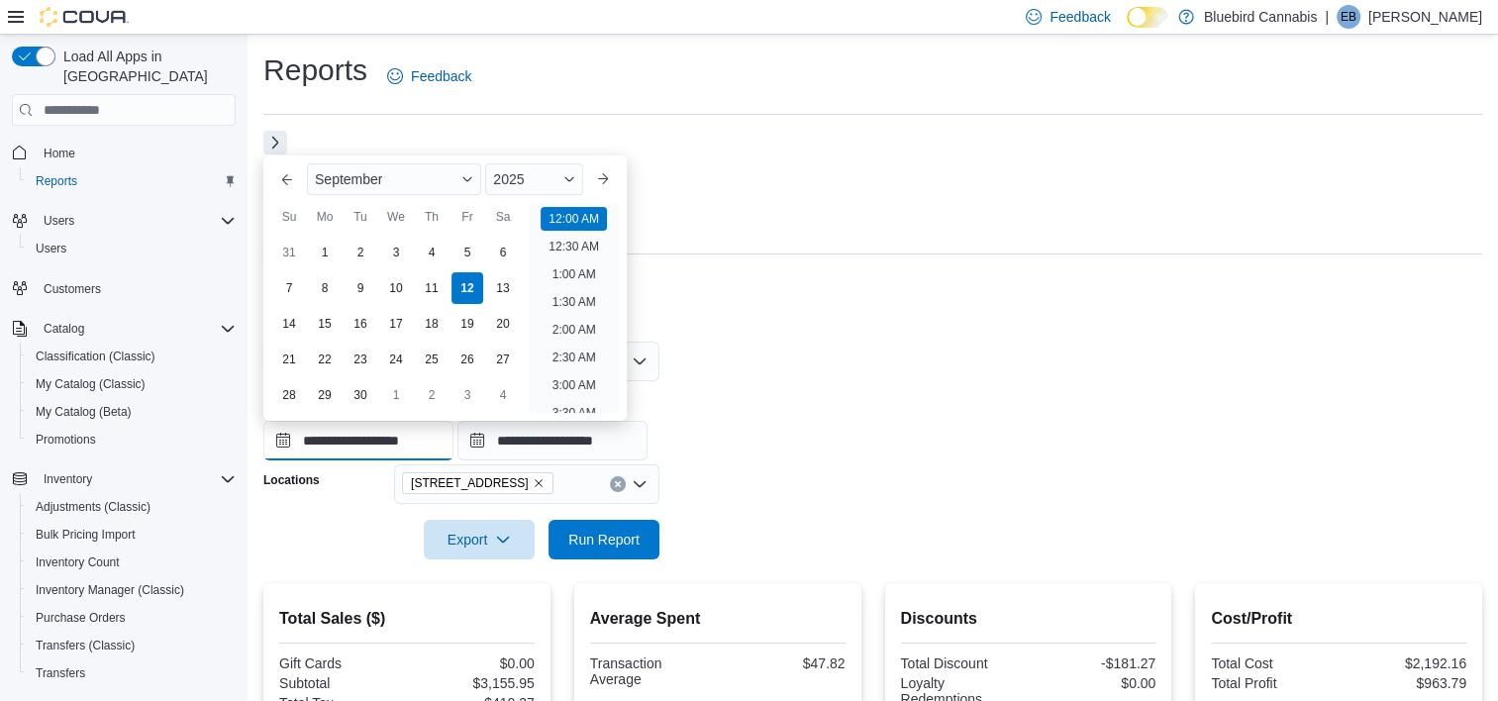
click at [367, 454] on input "**********" at bounding box center [358, 441] width 190 height 40
click at [331, 252] on div "1" at bounding box center [324, 253] width 35 height 35
type input "**********"
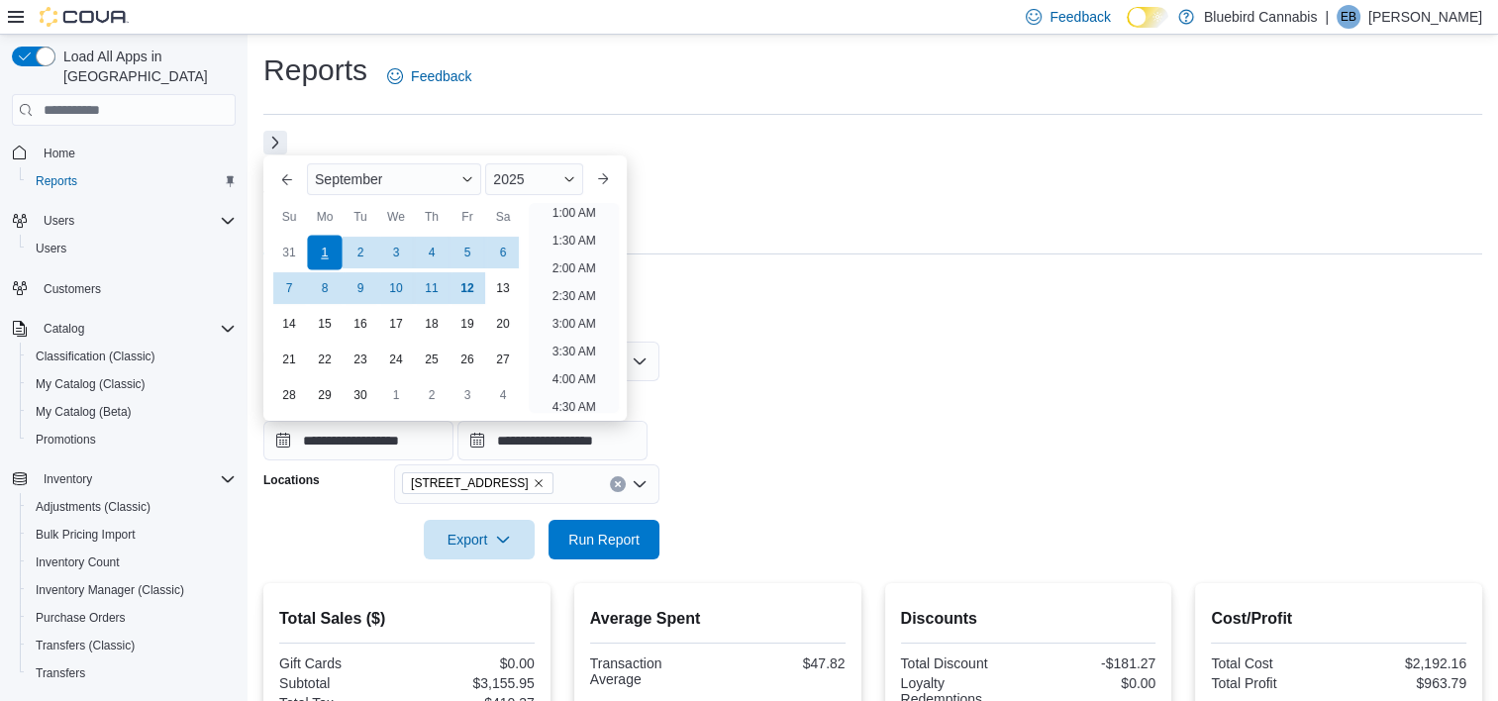
scroll to position [4, 0]
click at [863, 401] on div "**********" at bounding box center [872, 422] width 1219 height 75
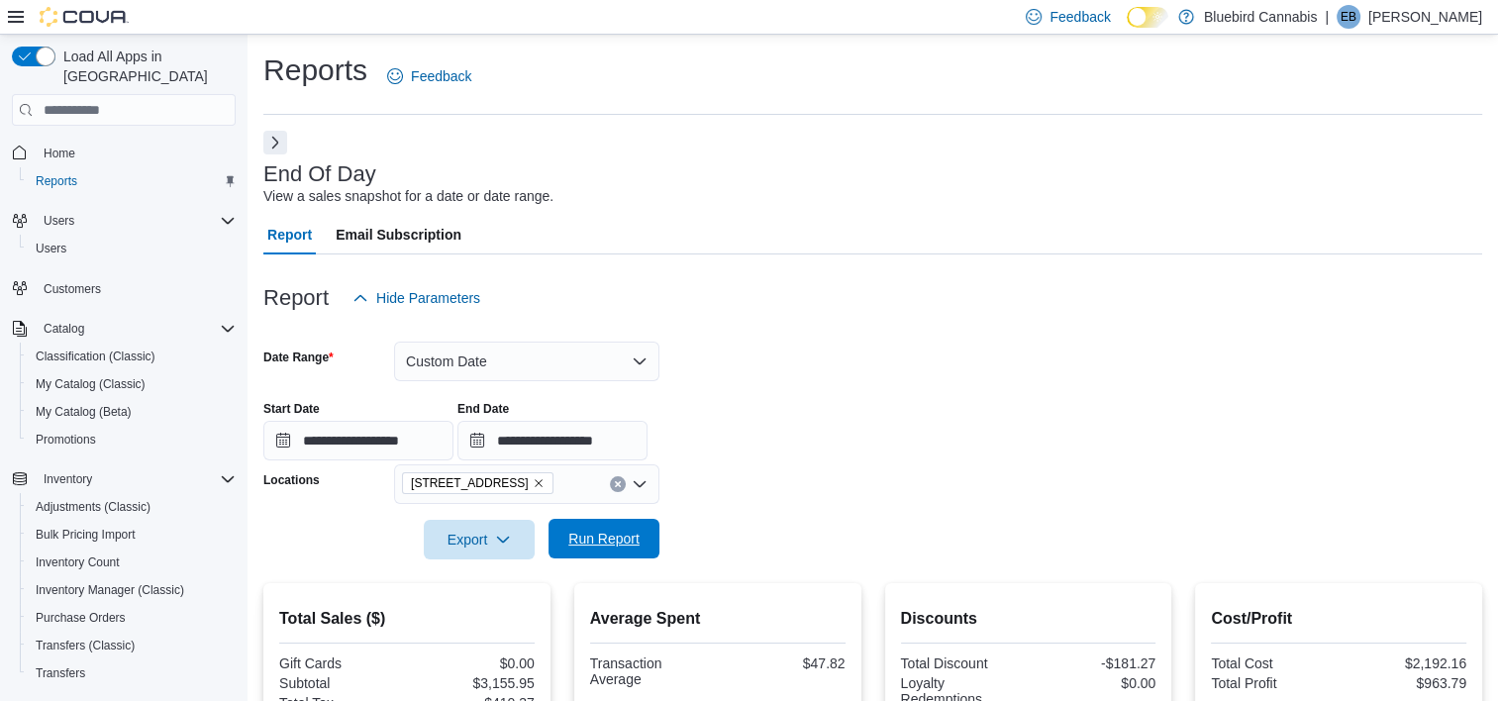
click at [609, 545] on span "Run Report" at bounding box center [603, 539] width 71 height 20
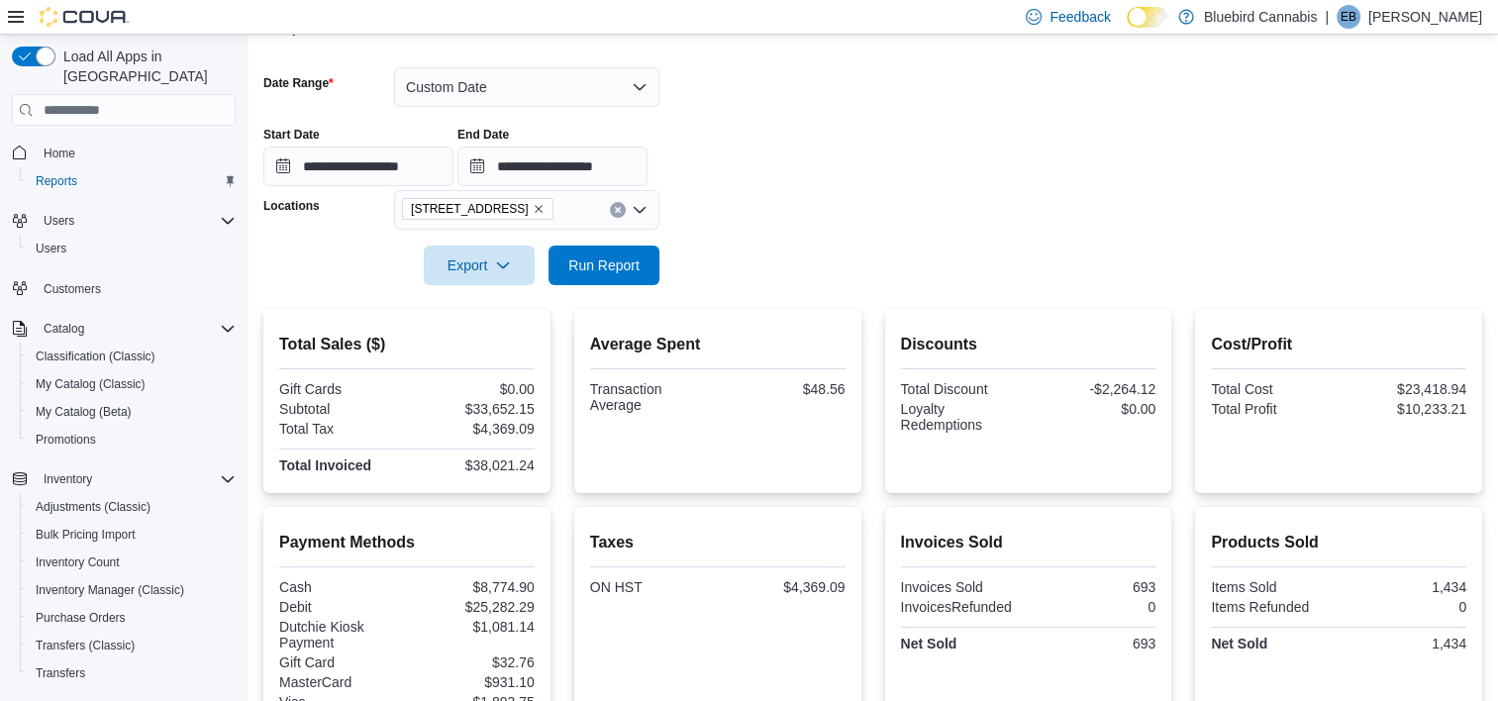
scroll to position [273, 0]
click at [545, 211] on icon "Remove 5530 Manotick Main St. from selection in this group" at bounding box center [539, 210] width 12 height 12
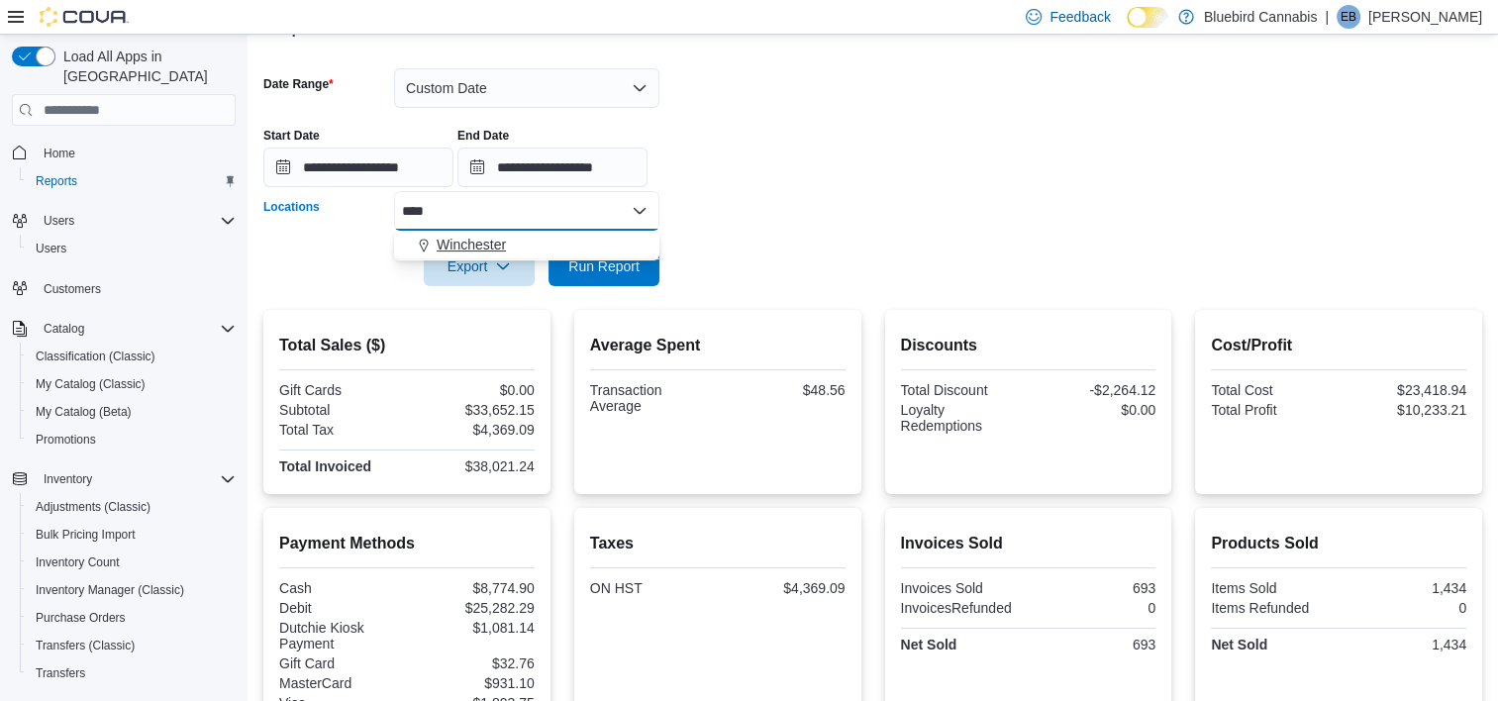
type input "***"
click at [471, 241] on span "Winchester" at bounding box center [471, 245] width 69 height 20
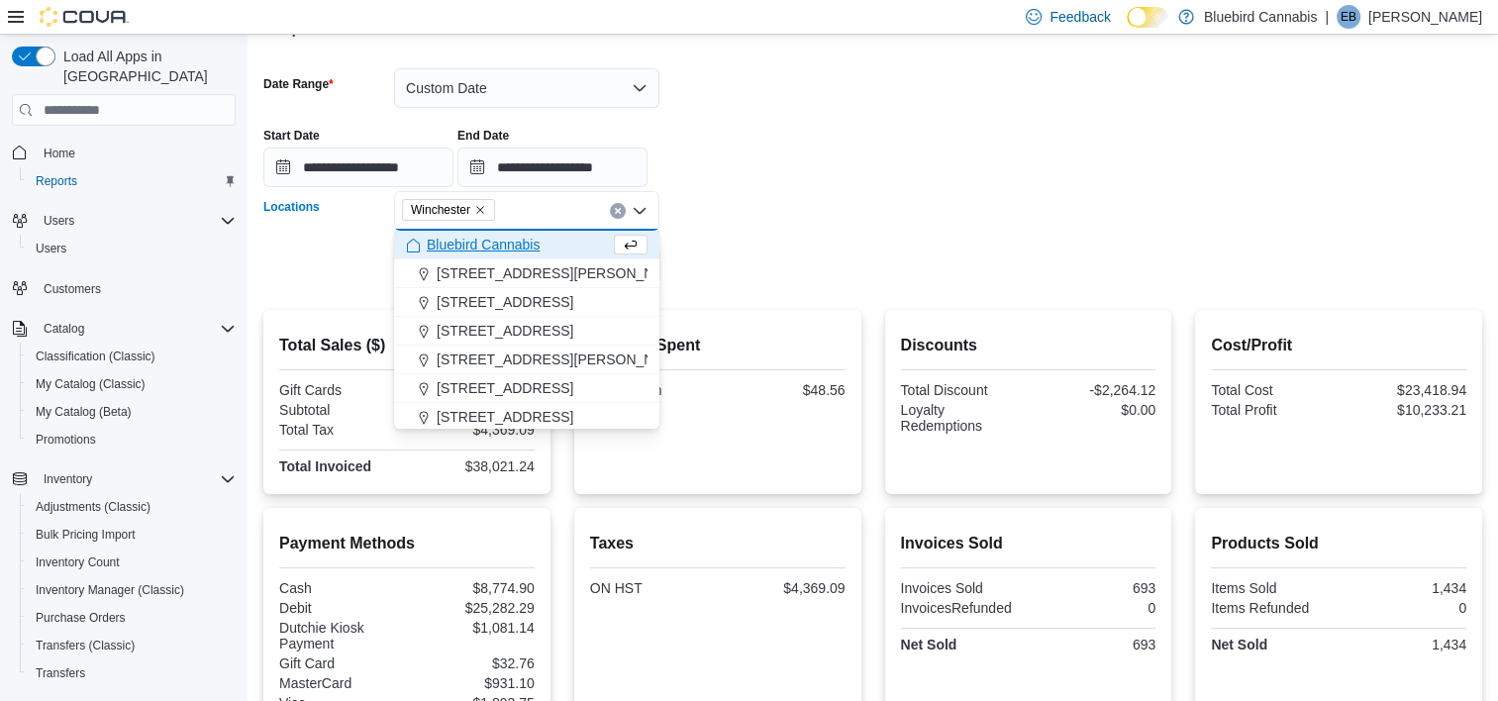
click at [785, 229] on form "**********" at bounding box center [872, 166] width 1219 height 242
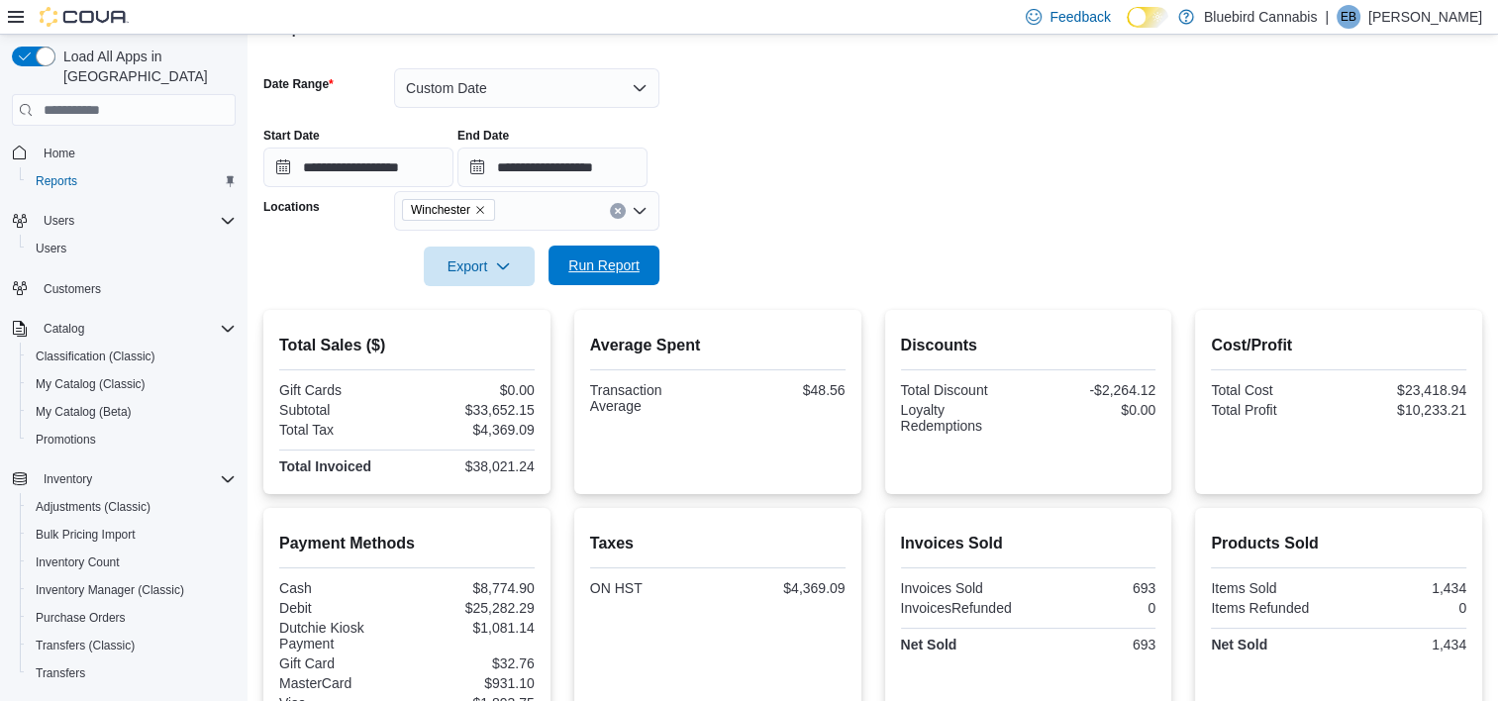
click at [626, 265] on span "Run Report" at bounding box center [603, 265] width 71 height 20
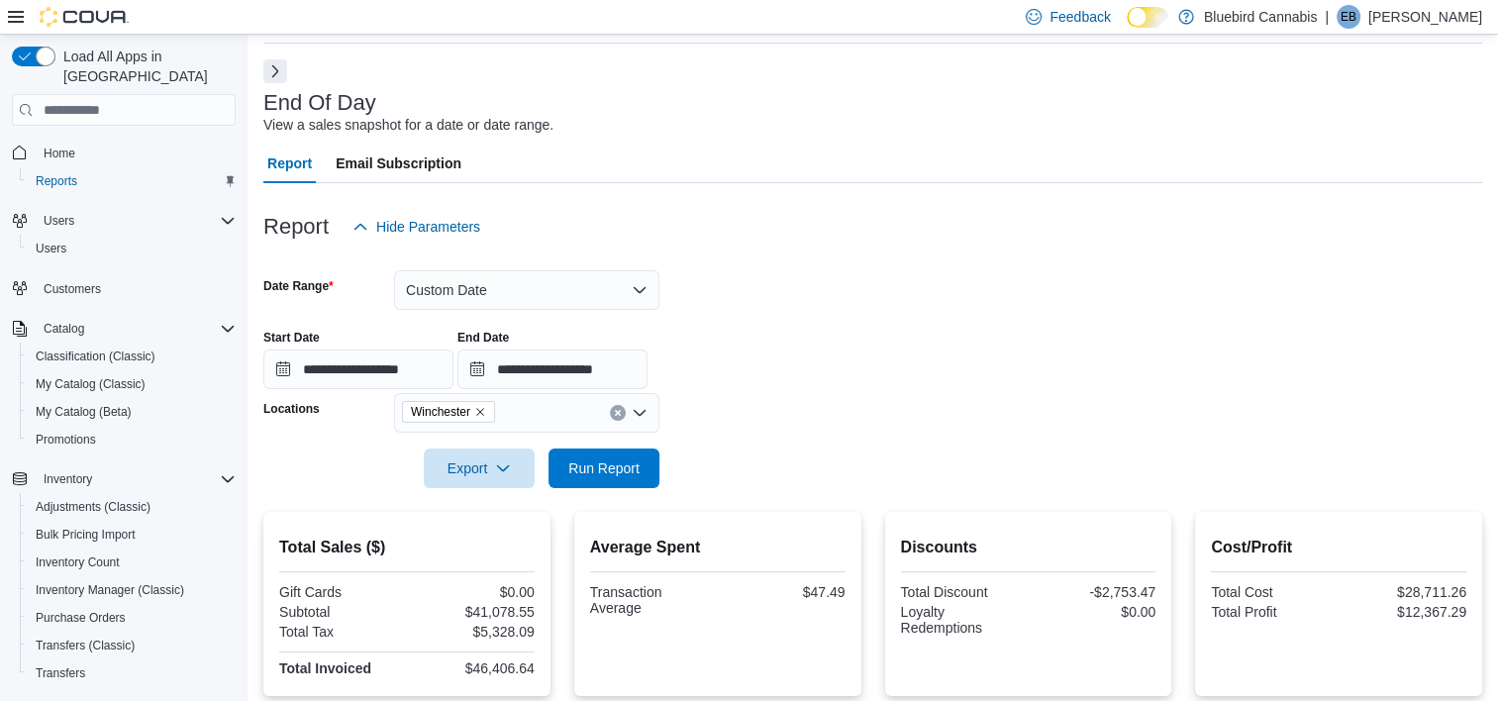
scroll to position [57, 0]
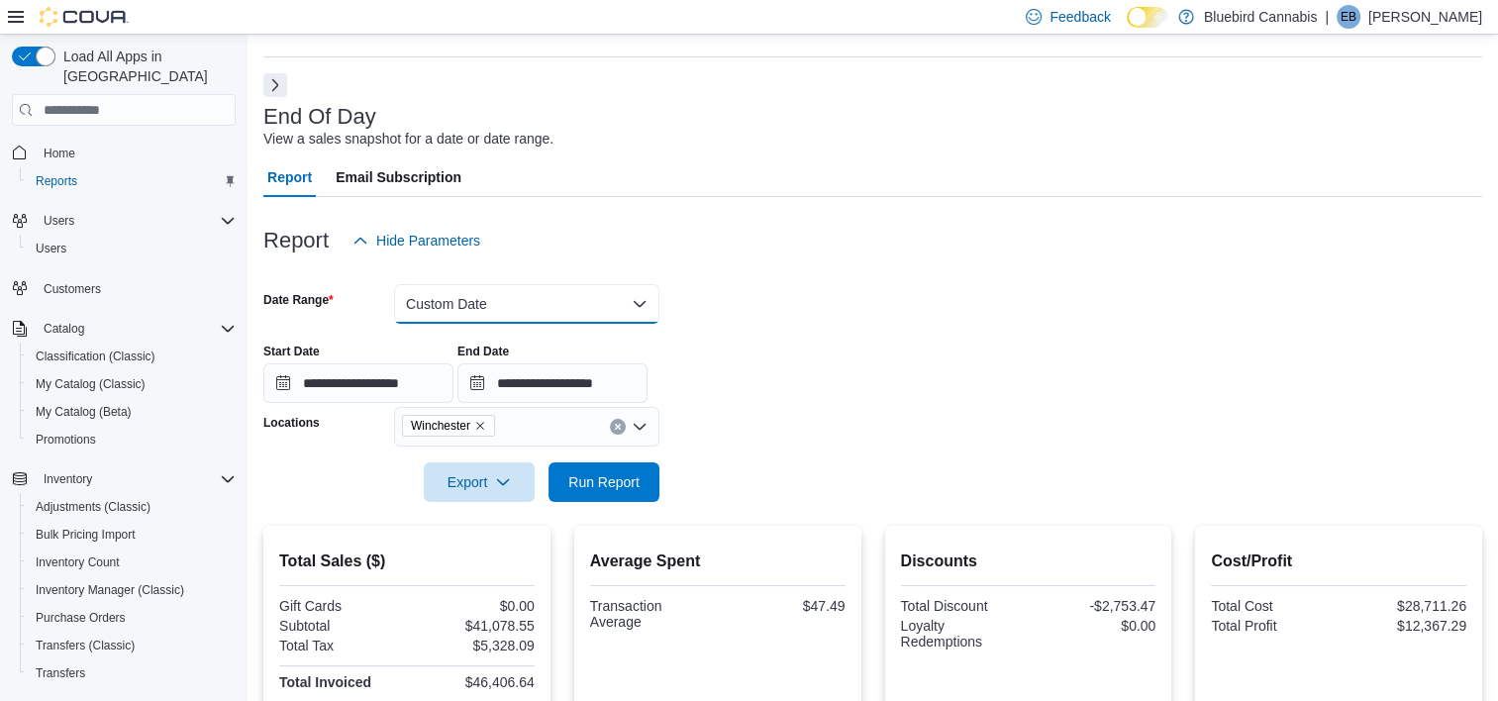
click at [516, 295] on button "Custom Date" at bounding box center [526, 304] width 265 height 40
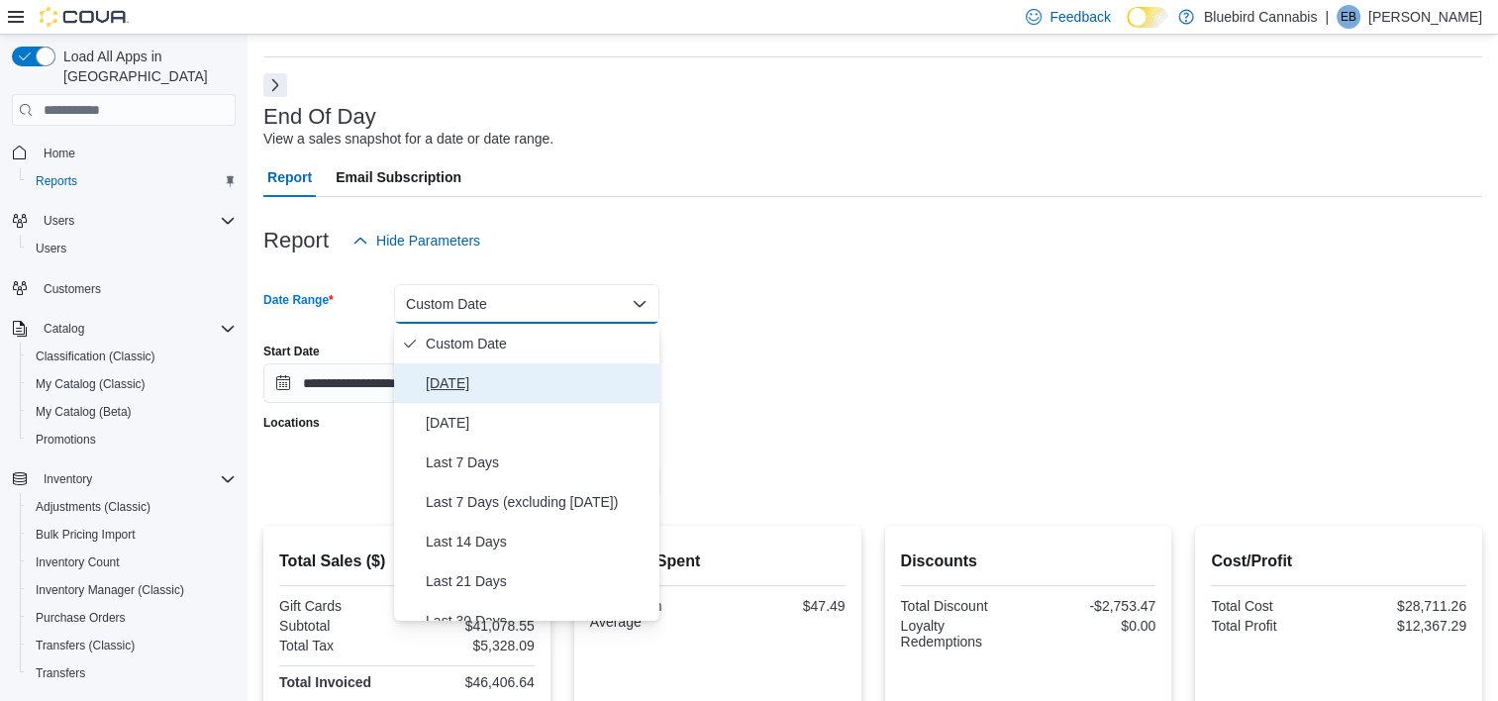
click at [478, 390] on span "[DATE]" at bounding box center [539, 383] width 226 height 24
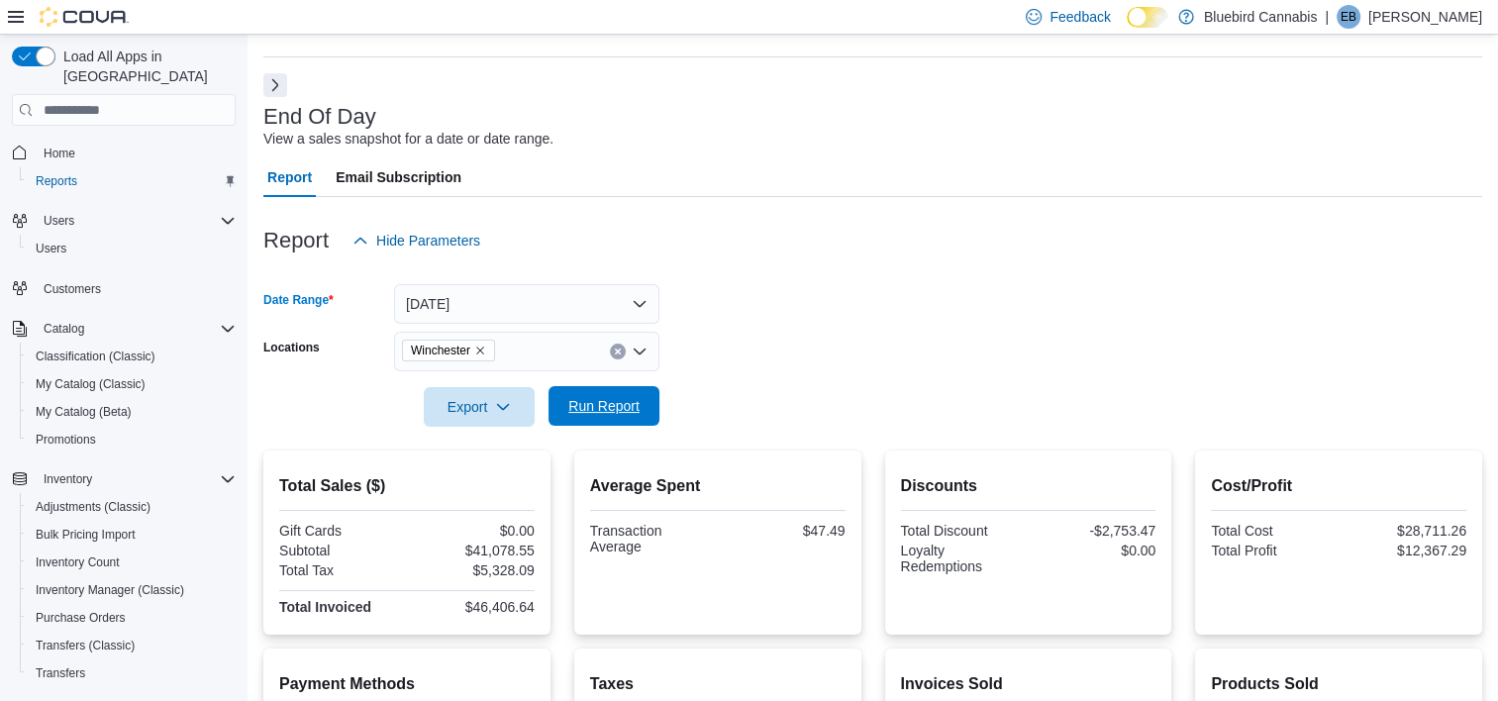
click at [614, 412] on span "Run Report" at bounding box center [603, 406] width 71 height 20
click at [612, 428] on div at bounding box center [872, 439] width 1219 height 24
click at [610, 394] on span "Run Report" at bounding box center [603, 406] width 87 height 40
click at [270, 81] on button "Next" at bounding box center [275, 84] width 24 height 24
